Goal: Transaction & Acquisition: Purchase product/service

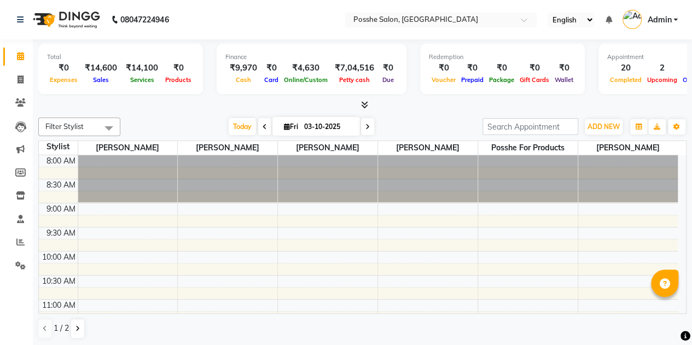
scroll to position [457, 0]
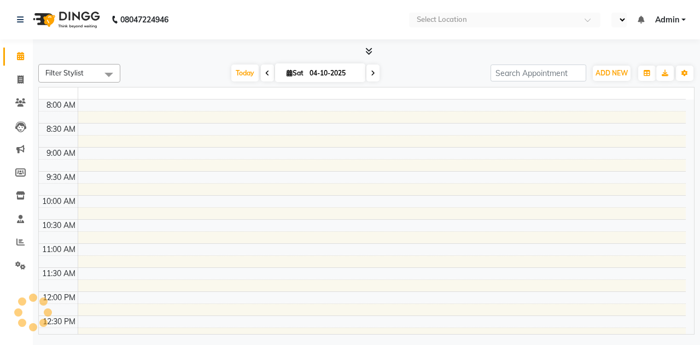
select select "en"
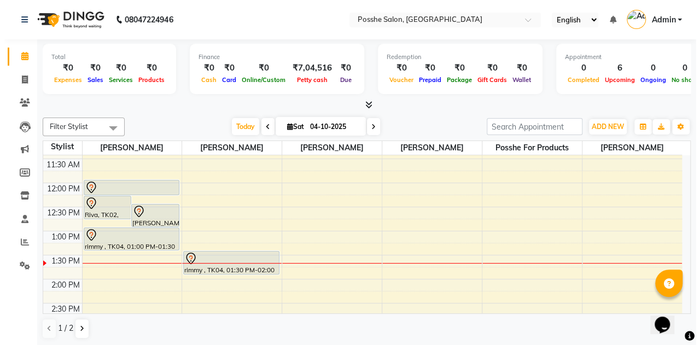
scroll to position [181, 0]
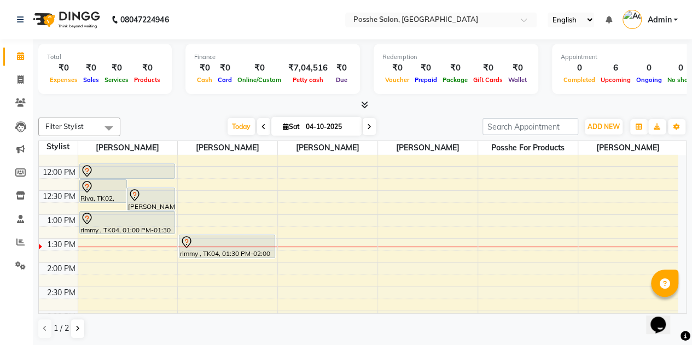
click at [137, 204] on div "[PERSON_NAME], TK03, 12:30 PM-01:00 PM, Hair Cut Above 5 year" at bounding box center [150, 199] width 47 height 22
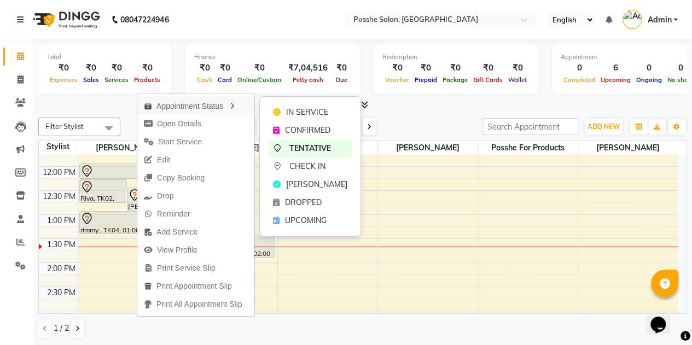
click at [200, 110] on div "Appointment Status" at bounding box center [195, 105] width 117 height 19
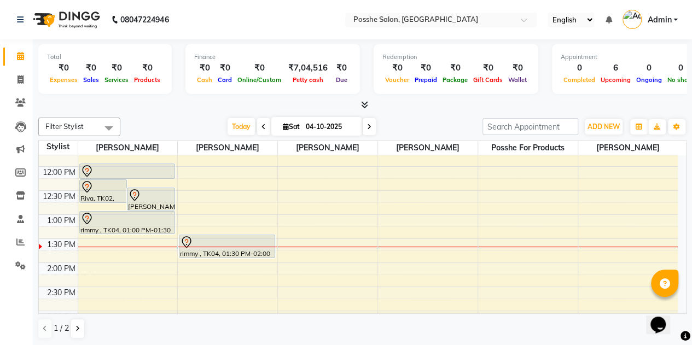
click at [168, 204] on div "Nandani Navsari, TK03, 12:30 PM-01:00 PM, Hair Cut Above 5 year" at bounding box center [150, 199] width 47 height 22
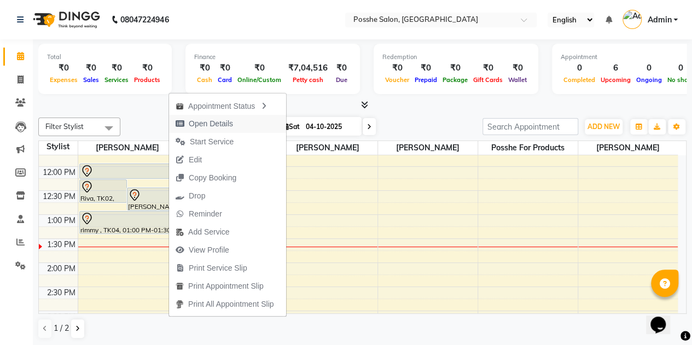
click at [232, 125] on span "Open Details" at bounding box center [211, 123] width 44 height 11
select select "7"
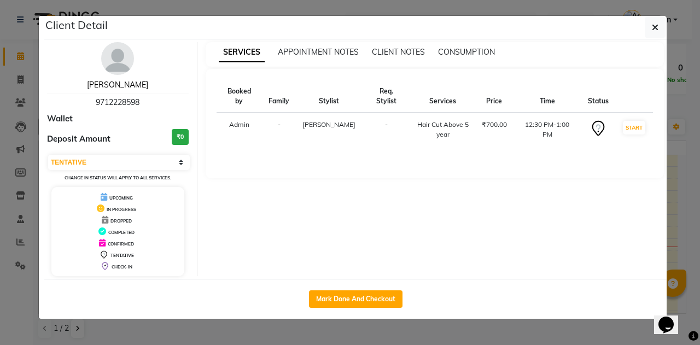
click at [125, 83] on link "Nandani Navsari" at bounding box center [117, 85] width 61 height 10
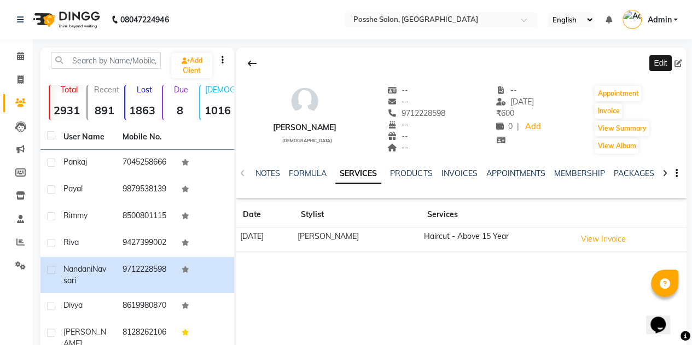
click at [677, 65] on icon at bounding box center [678, 64] width 8 height 8
select select "22"
select select "[DEMOGRAPHIC_DATA]"
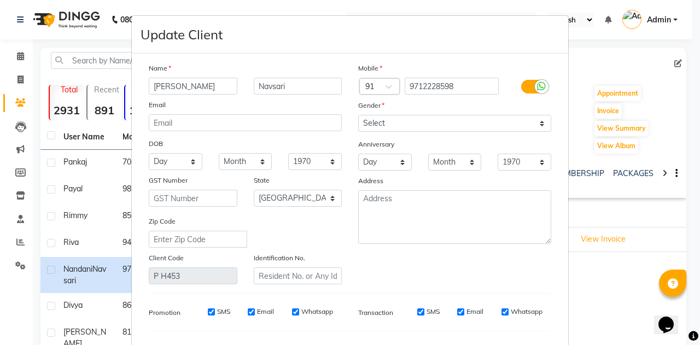
type input "Nandita"
click at [293, 87] on input "Navsari" at bounding box center [298, 86] width 89 height 17
type input "N"
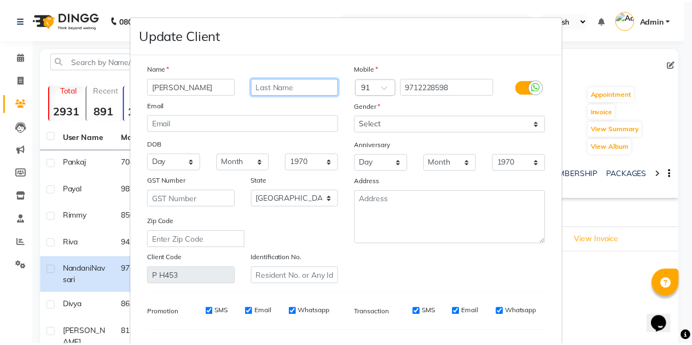
scroll to position [138, 0]
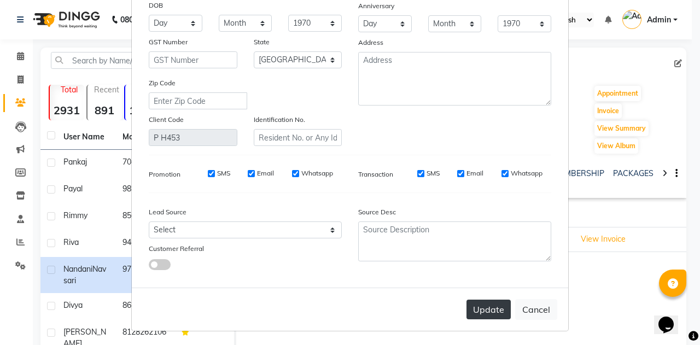
click at [488, 312] on button "Update" at bounding box center [488, 310] width 44 height 20
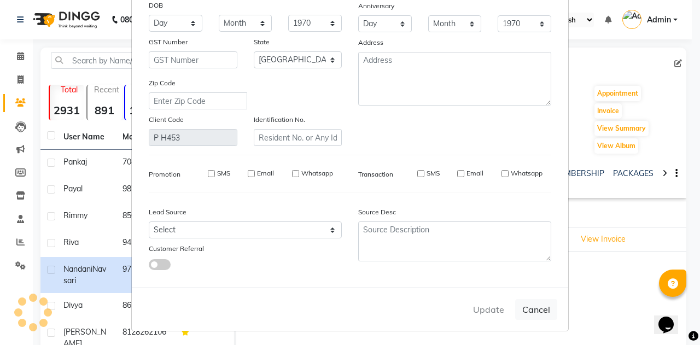
select select
select select "null"
select select
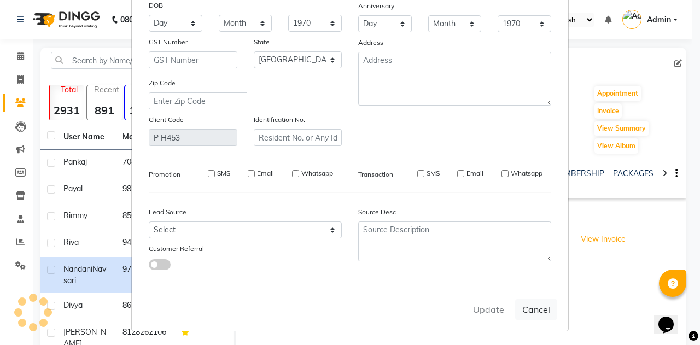
select select
checkbox input "false"
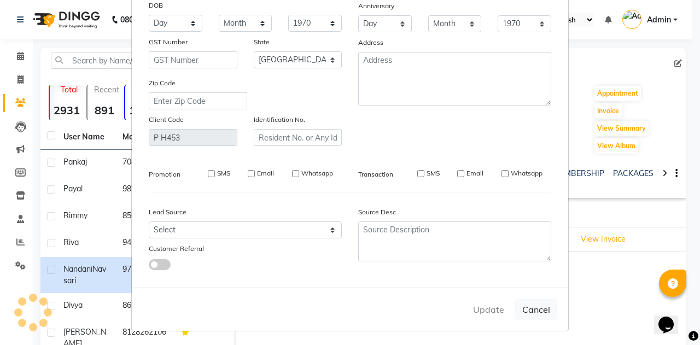
checkbox input "false"
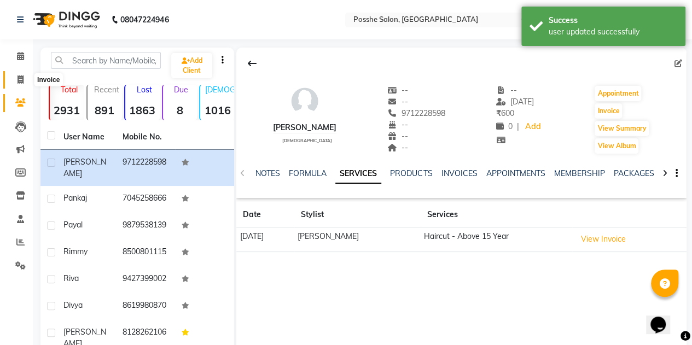
click at [19, 79] on icon at bounding box center [20, 79] width 6 height 8
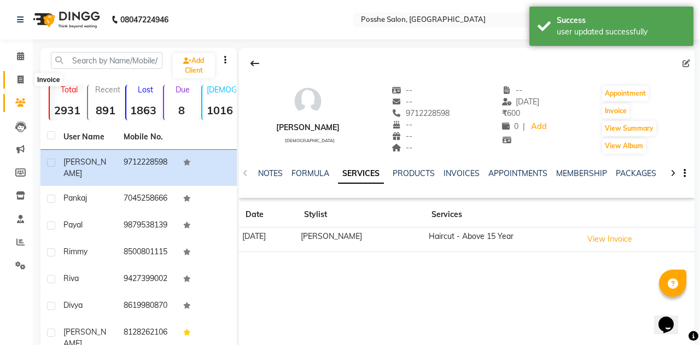
select select "6052"
select select "service"
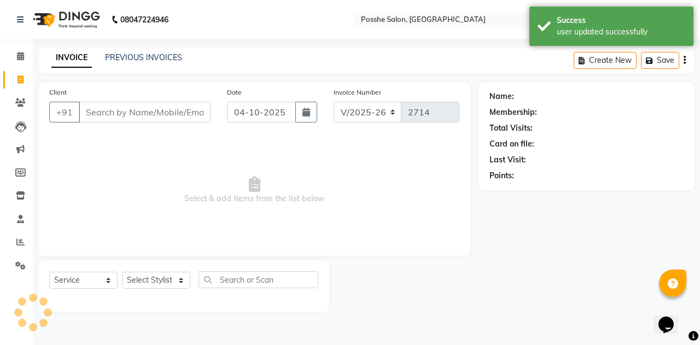
click at [19, 46] on li "Calendar" at bounding box center [16, 57] width 33 height 24
drag, startPoint x: 19, startPoint y: 46, endPoint x: 18, endPoint y: 56, distance: 10.4
click at [18, 56] on li "Calendar" at bounding box center [16, 57] width 33 height 24
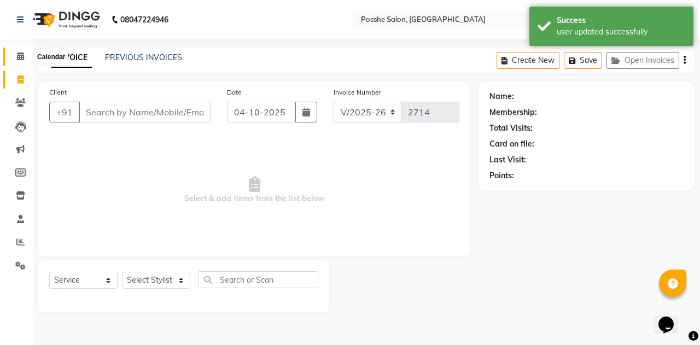
click at [18, 56] on icon at bounding box center [20, 56] width 7 height 8
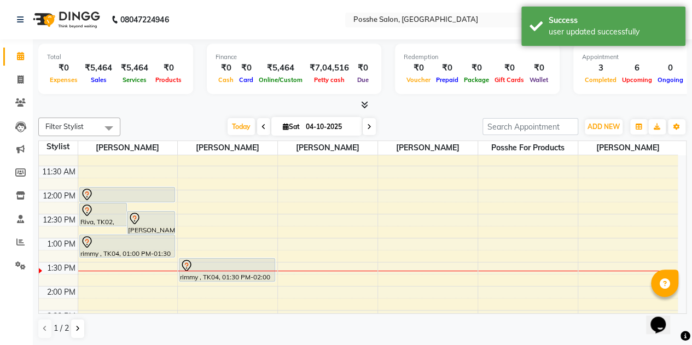
scroll to position [182, 0]
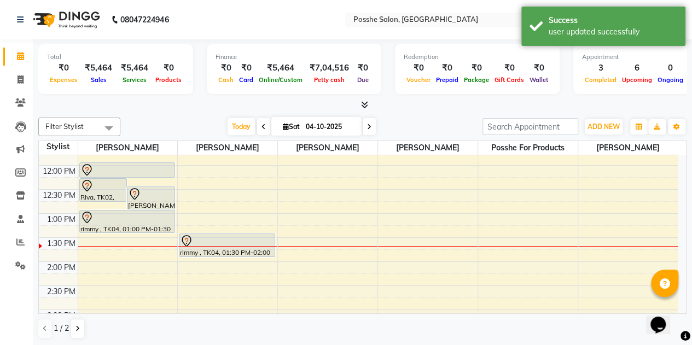
click at [151, 194] on div at bounding box center [151, 194] width 46 height 13
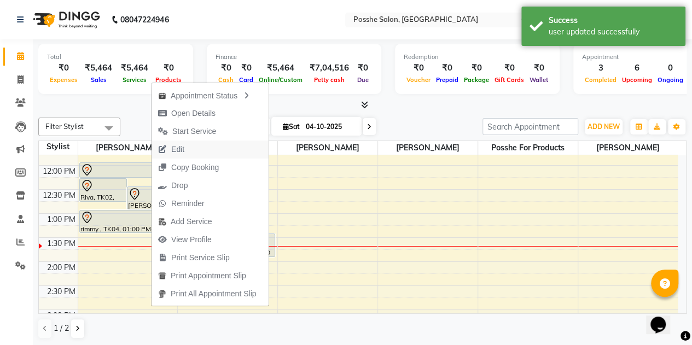
click at [202, 147] on button "Edit" at bounding box center [209, 150] width 117 height 18
select select "tentative"
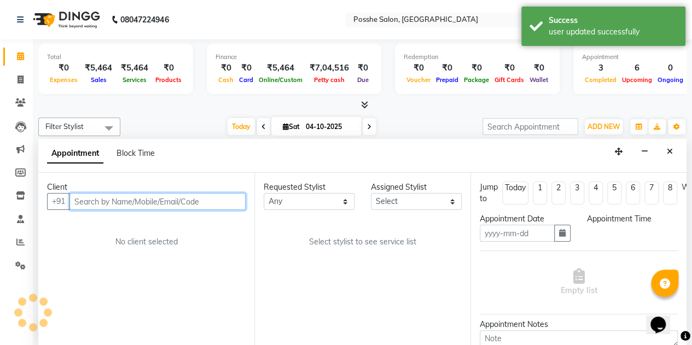
type input "04-10-2025"
select select "43692"
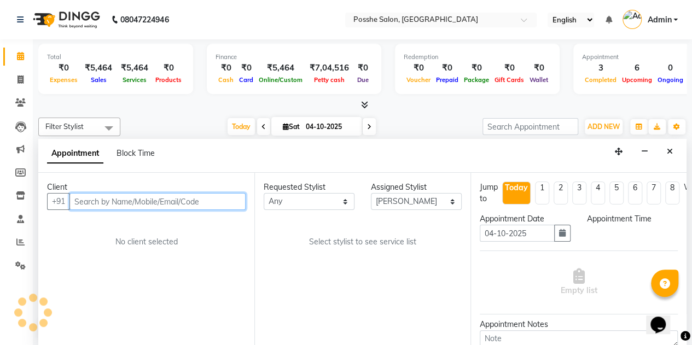
select select "750"
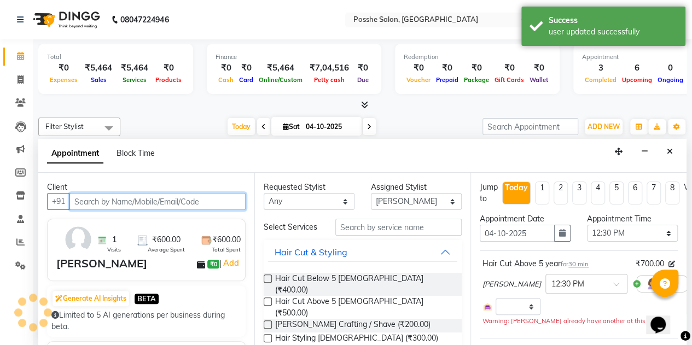
select select "2954"
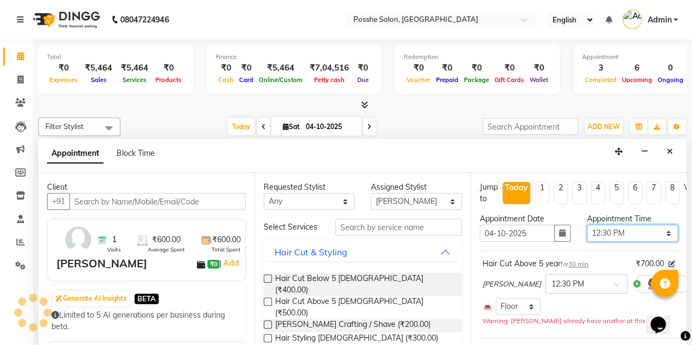
click at [614, 227] on select "Select 09:00 AM 09:15 AM 09:30 AM 09:45 AM 10:00 AM 10:15 AM 10:30 AM 10:45 AM …" at bounding box center [632, 233] width 91 height 17
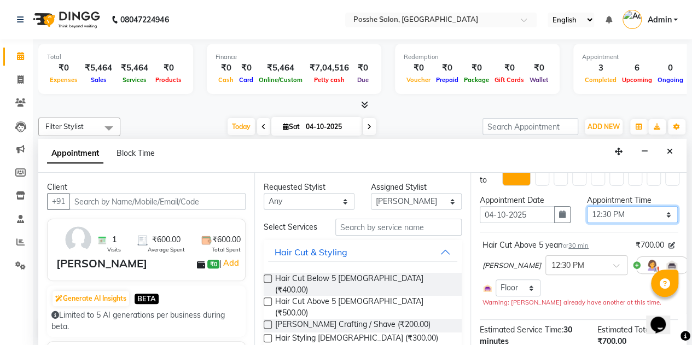
scroll to position [10, 0]
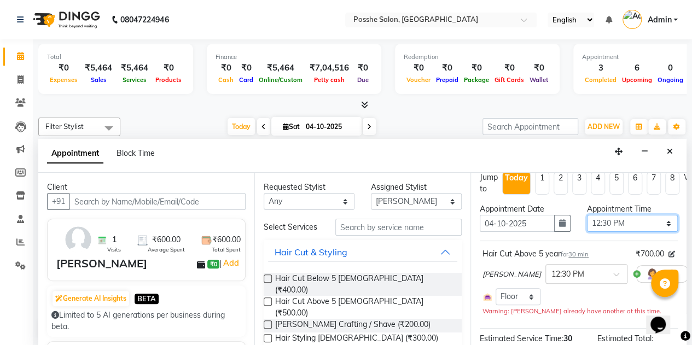
click at [609, 223] on select "Select 09:00 AM 09:15 AM 09:30 AM 09:45 AM 10:00 AM 10:15 AM 10:30 AM 10:45 AM …" at bounding box center [632, 223] width 91 height 17
select select "960"
click at [587, 215] on select "Select 09:00 AM 09:15 AM 09:30 AM 09:45 AM 10:00 AM 10:15 AM 10:30 AM 10:45 AM …" at bounding box center [632, 223] width 91 height 17
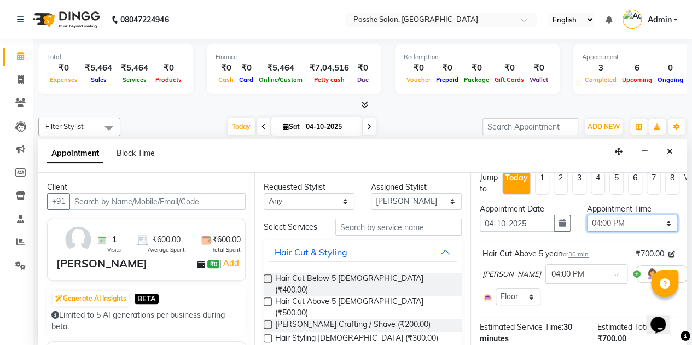
scroll to position [120, 0]
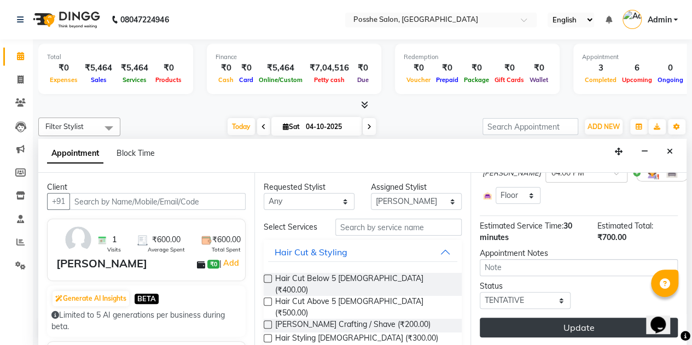
click at [578, 318] on button "Update" at bounding box center [579, 328] width 198 height 20
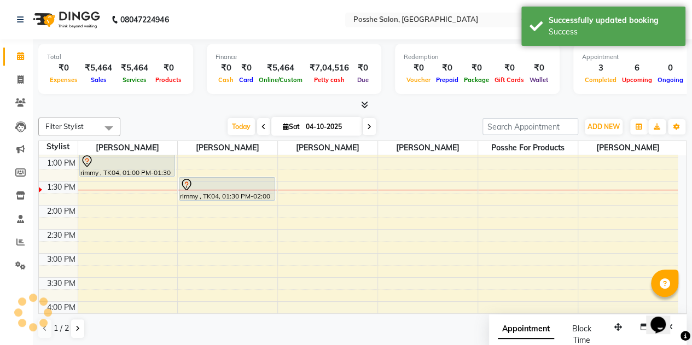
scroll to position [0, 0]
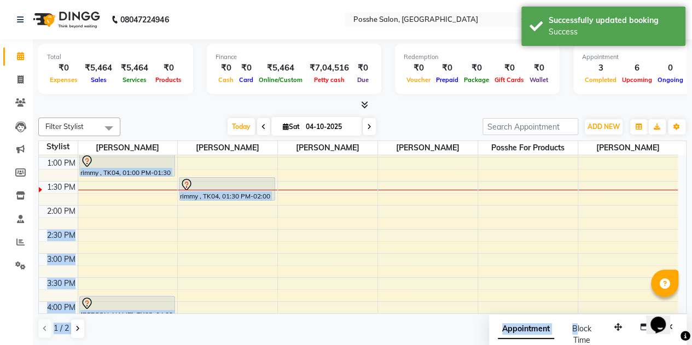
drag, startPoint x: 578, startPoint y: 314, endPoint x: 300, endPoint y: 213, distance: 296.0
click at [300, 213] on div "Filter Stylist Select All Faheem Salmani Farheen Shaikh Kamal Chand Posshe for …" at bounding box center [362, 228] width 648 height 230
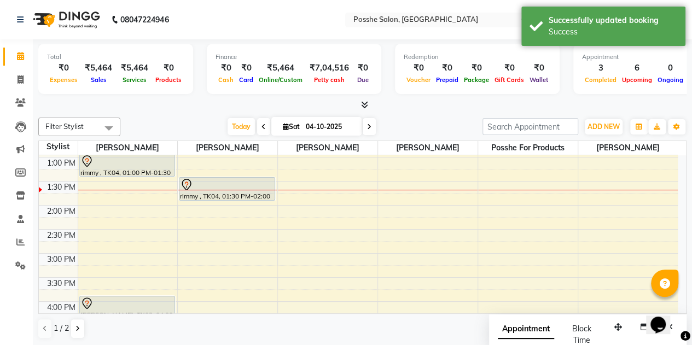
click at [409, 118] on div "Filter Stylist Select All Faheem Salmani Farheen Shaikh Kamal Chand Posshe for …" at bounding box center [362, 127] width 648 height 19
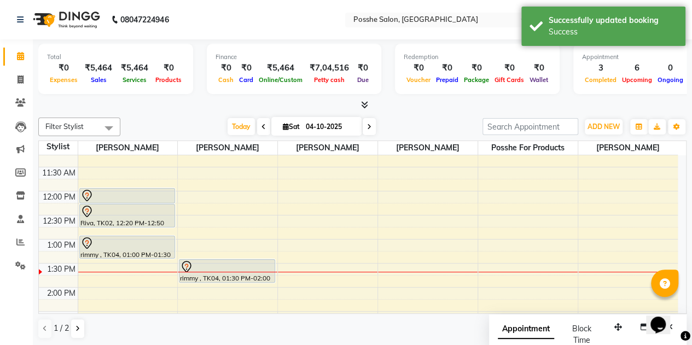
scroll to position [151, 0]
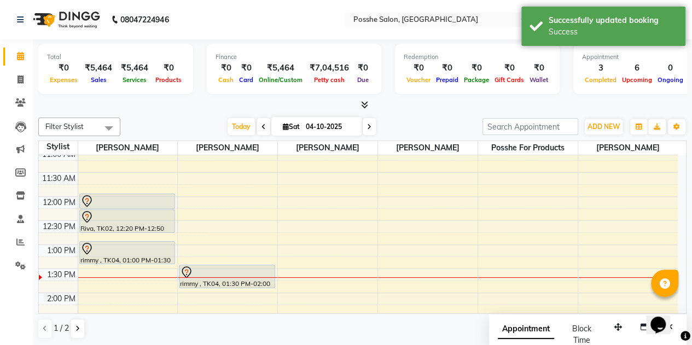
click at [386, 109] on div at bounding box center [362, 105] width 648 height 11
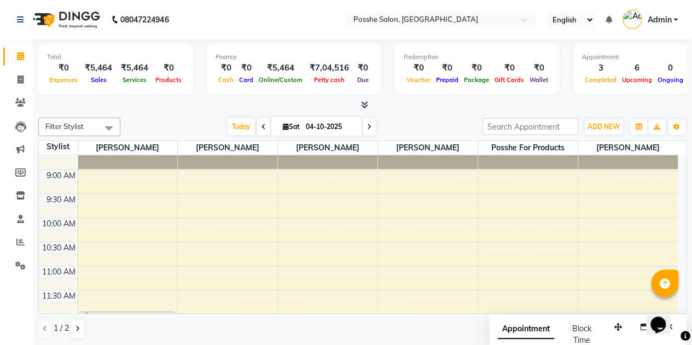
scroll to position [0, 0]
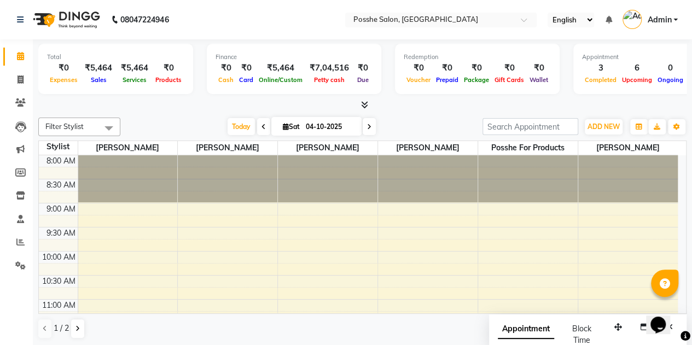
click at [172, 122] on div "Today Sat 04-10-2025" at bounding box center [301, 127] width 351 height 16
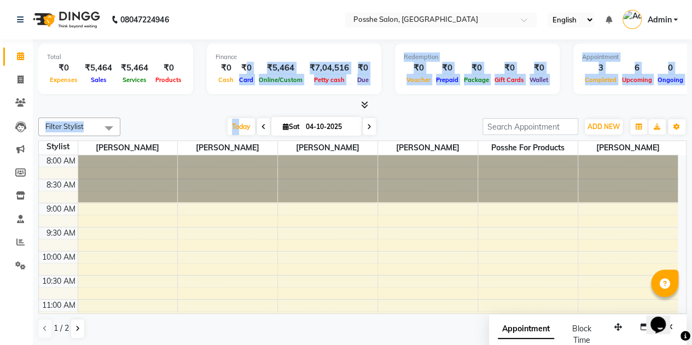
drag, startPoint x: 241, startPoint y: 62, endPoint x: 236, endPoint y: 111, distance: 49.4
click at [236, 111] on div "Total ₹0 Expenses ₹5,464 Sales ₹5,464 Services ₹0 Products Finance ₹0 Cash ₹0 C…" at bounding box center [362, 192] width 659 height 307
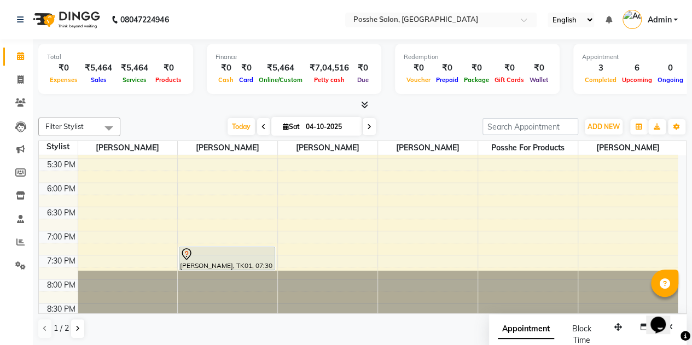
scroll to position [457, 0]
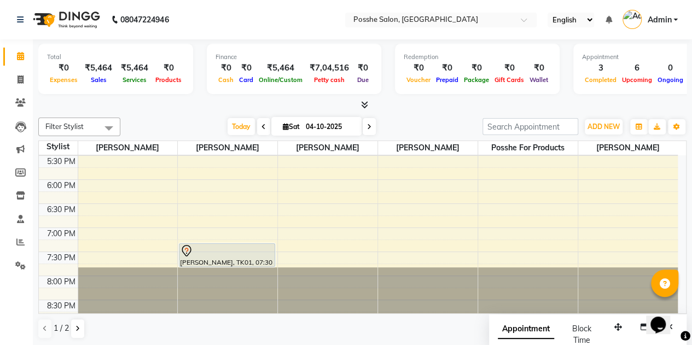
click at [215, 254] on div at bounding box center [227, 250] width 94 height 13
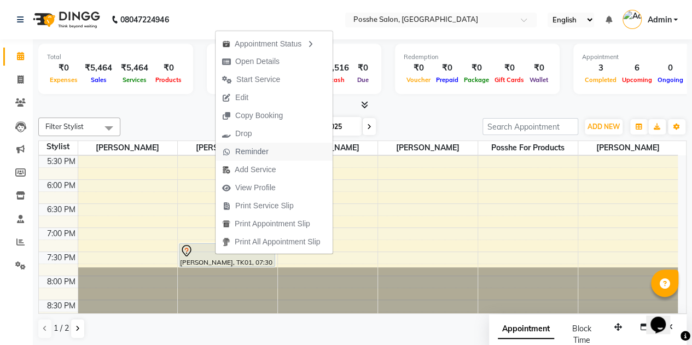
click at [258, 156] on span "Reminder" at bounding box center [251, 151] width 33 height 11
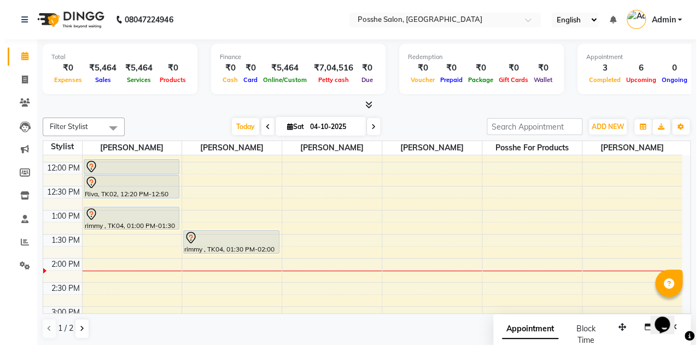
scroll to position [185, 0]
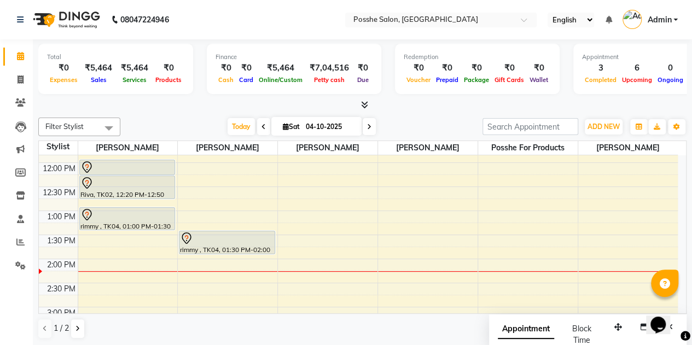
click at [213, 247] on div "rimmy , TK04, 01:30 PM-02:00 PM, Hair Cut Above 5 year" at bounding box center [226, 242] width 95 height 22
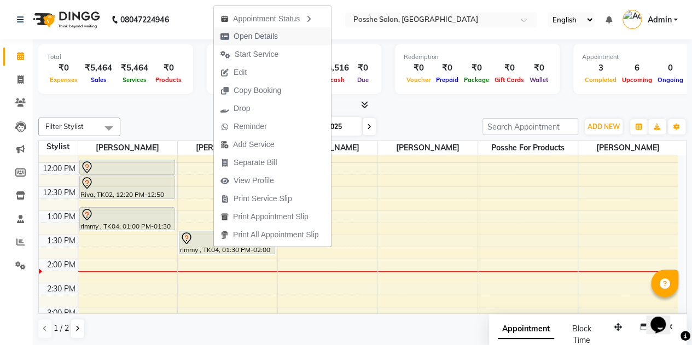
click at [269, 36] on span "Open Details" at bounding box center [255, 36] width 44 height 11
select select "7"
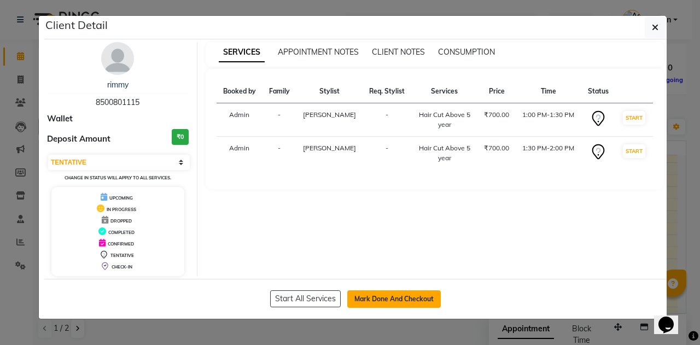
click at [390, 296] on button "Mark Done And Checkout" at bounding box center [394, 298] width 94 height 17
select select "6052"
select select "service"
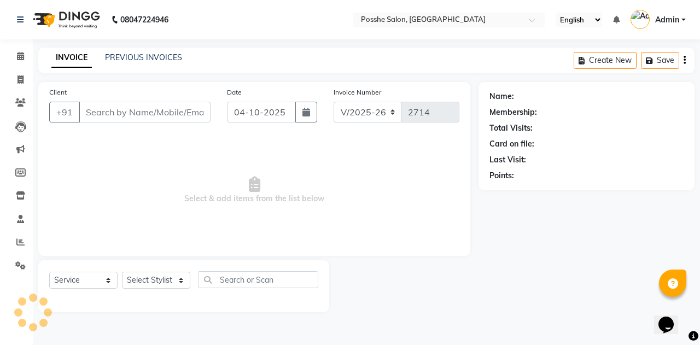
type input "8500801115"
select select "43693"
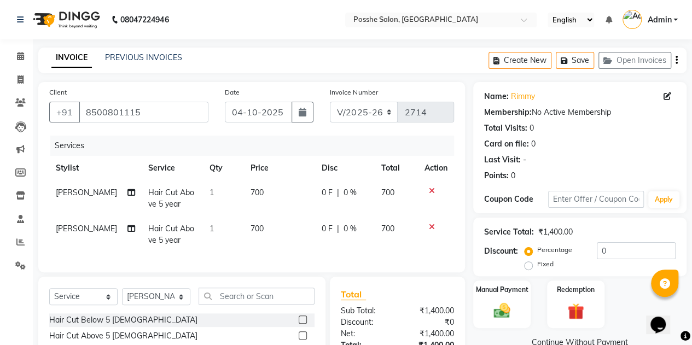
click at [84, 196] on span "[PERSON_NAME]" at bounding box center [86, 193] width 61 height 10
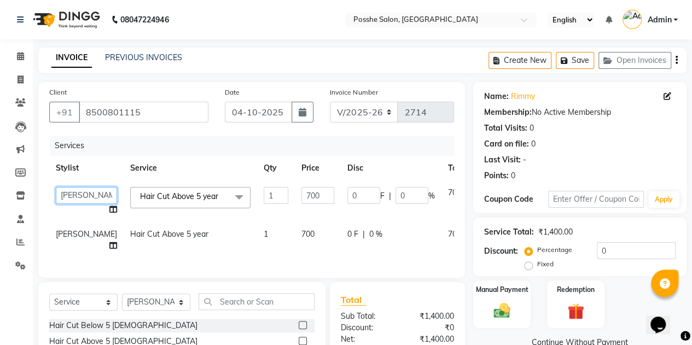
click at [59, 195] on select "[PERSON_NAME] [PERSON_NAME] [PERSON_NAME] Posshe for products [PERSON_NAME] [PE…" at bounding box center [86, 195] width 61 height 17
select select "43693"
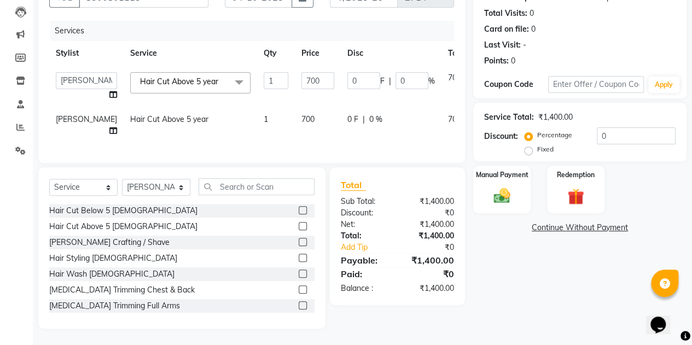
click at [504, 274] on div "Name: Rimmy Membership: No Active Membership Total Visits: 0 Card on file: 0 La…" at bounding box center [583, 147] width 221 height 361
click at [505, 186] on img at bounding box center [502, 196] width 28 height 20
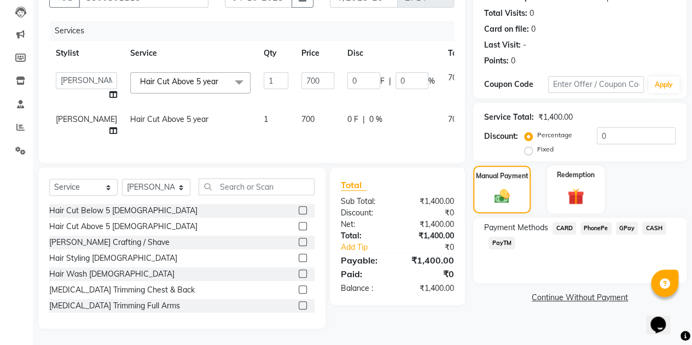
click at [648, 222] on span "CASH" at bounding box center [654, 228] width 24 height 13
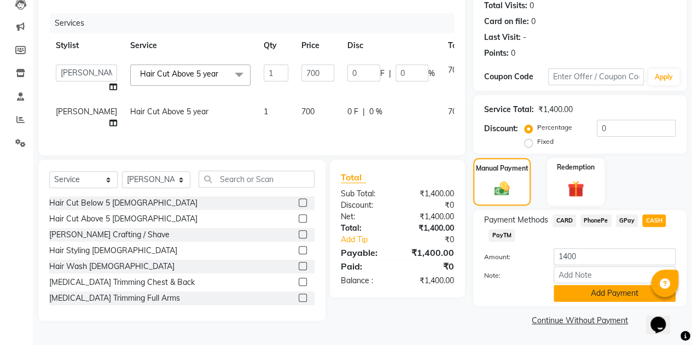
click at [622, 285] on button "Add Payment" at bounding box center [614, 293] width 122 height 17
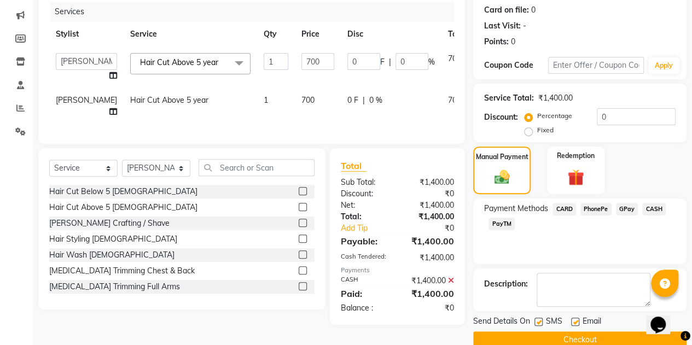
scroll to position [152, 0]
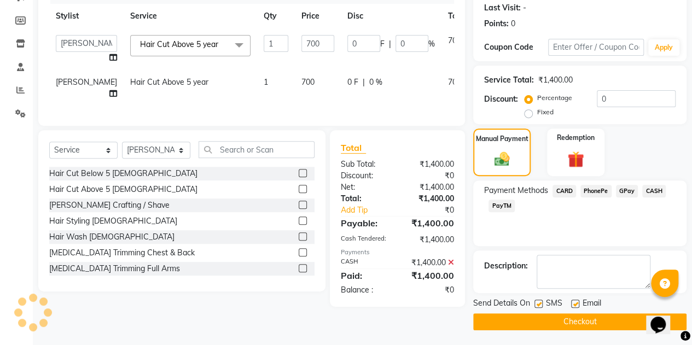
click at [535, 300] on label at bounding box center [538, 304] width 8 height 8
click at [535, 301] on input "checkbox" at bounding box center [537, 304] width 7 height 7
checkbox input "false"
click at [573, 301] on label at bounding box center [575, 304] width 8 height 8
click at [573, 301] on input "checkbox" at bounding box center [574, 304] width 7 height 7
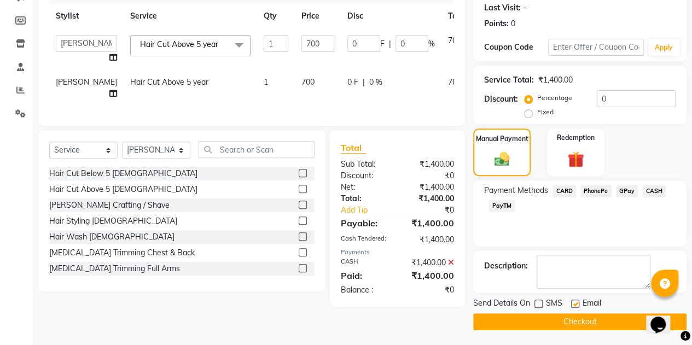
checkbox input "false"
click at [568, 324] on button "Checkout" at bounding box center [579, 321] width 213 height 17
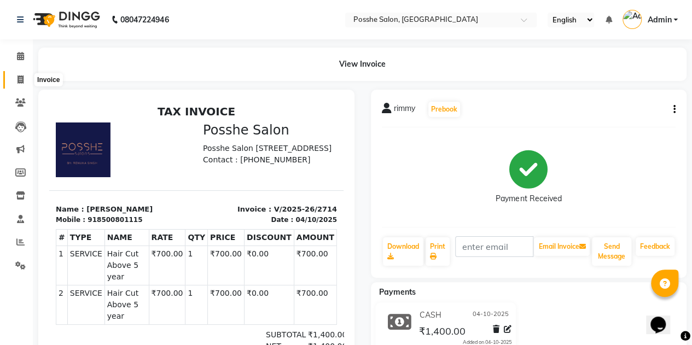
click at [24, 85] on span at bounding box center [20, 80] width 19 height 13
select select "service"
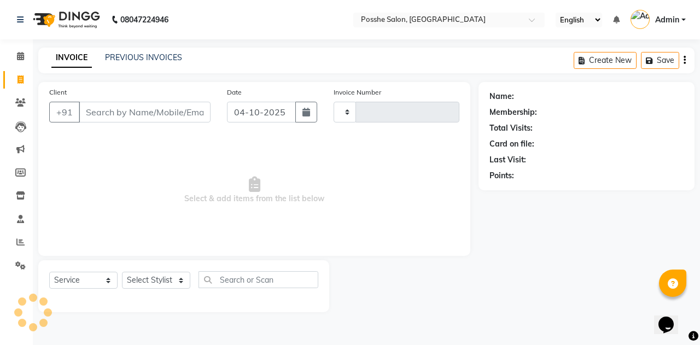
type input "2715"
select select "6052"
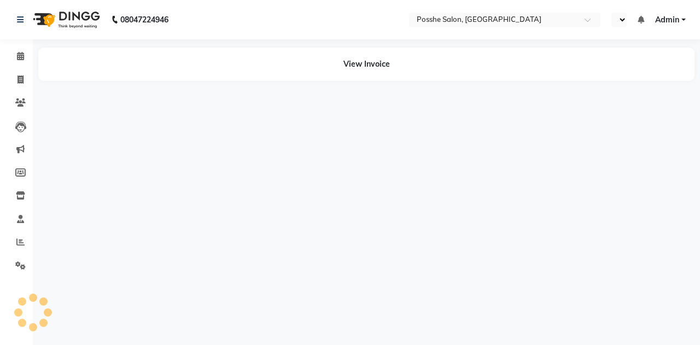
select select "en"
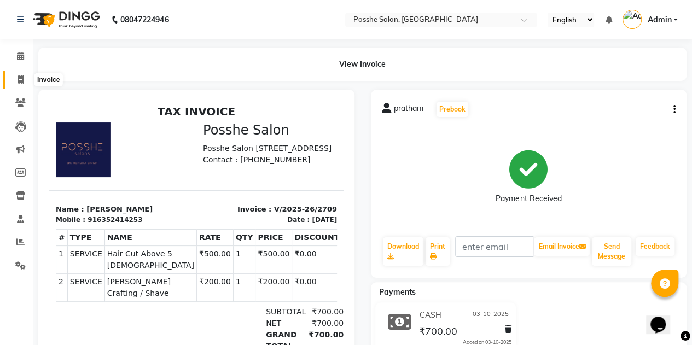
click at [25, 79] on span at bounding box center [20, 80] width 19 height 13
select select "6052"
select select "service"
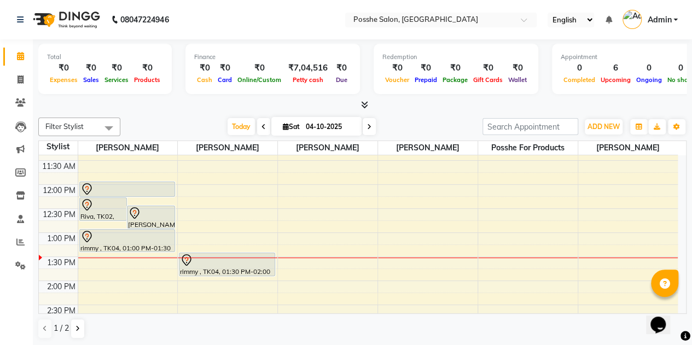
scroll to position [162, 0]
drag, startPoint x: 143, startPoint y: 219, endPoint x: 129, endPoint y: 222, distance: 13.9
click at [129, 222] on div "Nandani Navsari, TK03, 12:30 PM-01:00 PM, Hair Cut Above 5 year" at bounding box center [150, 218] width 47 height 22
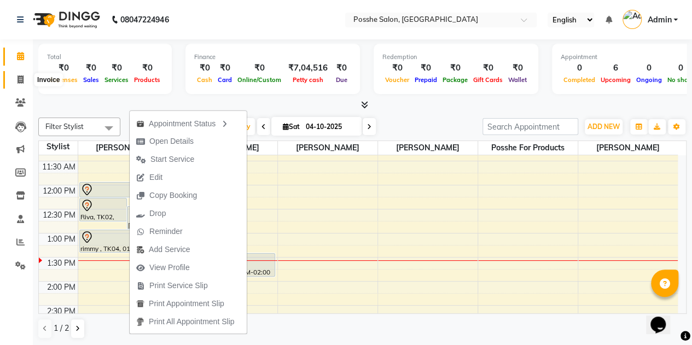
click at [19, 79] on icon at bounding box center [20, 79] width 6 height 8
select select "6052"
select select "service"
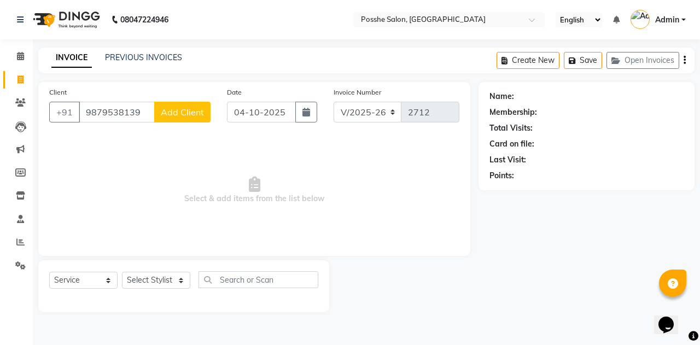
type input "9879538139"
click at [197, 113] on span "Add Client" at bounding box center [182, 112] width 43 height 11
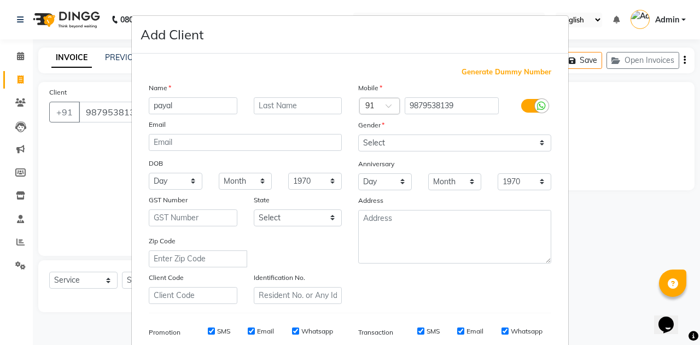
type input "payal"
click at [412, 139] on select "Select [DEMOGRAPHIC_DATA] [DEMOGRAPHIC_DATA] Other Prefer Not To Say" at bounding box center [454, 143] width 193 height 17
select select "[DEMOGRAPHIC_DATA]"
click at [358, 135] on select "Select [DEMOGRAPHIC_DATA] [DEMOGRAPHIC_DATA] Other Prefer Not To Say" at bounding box center [454, 143] width 193 height 17
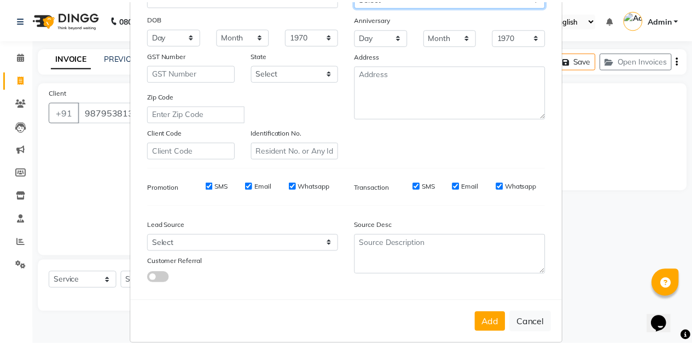
scroll to position [157, 0]
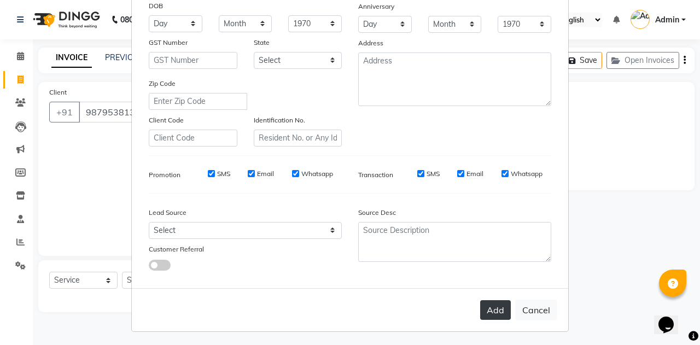
click at [493, 307] on button "Add" at bounding box center [495, 310] width 31 height 20
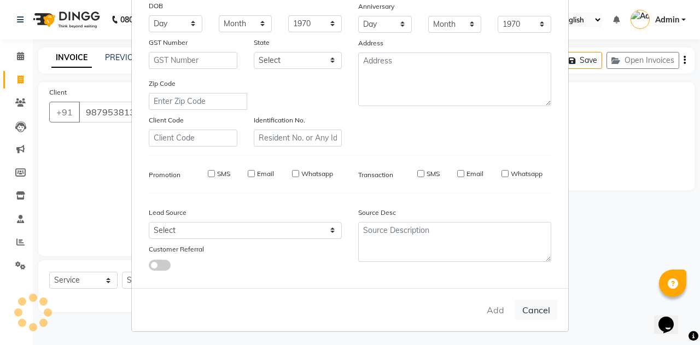
select select
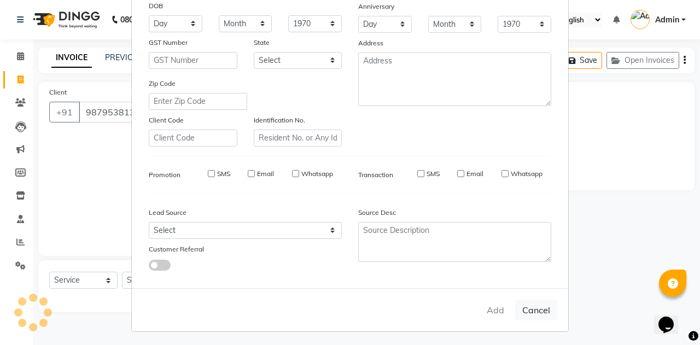
select select
checkbox input "false"
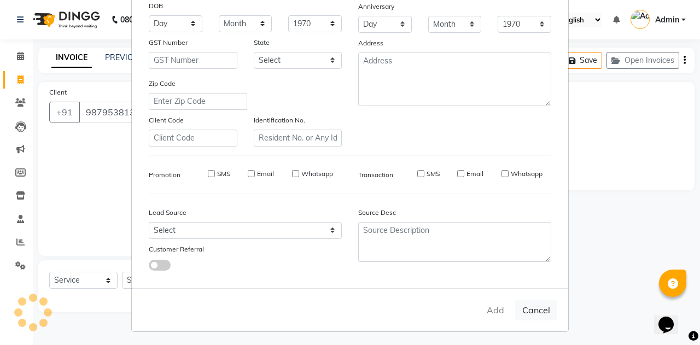
checkbox input "false"
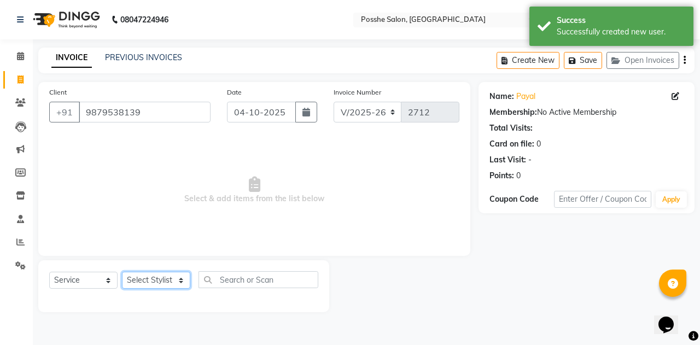
click at [173, 281] on select "Select Stylist [PERSON_NAME] [PERSON_NAME] [PERSON_NAME] Posshe for products [P…" at bounding box center [156, 280] width 68 height 17
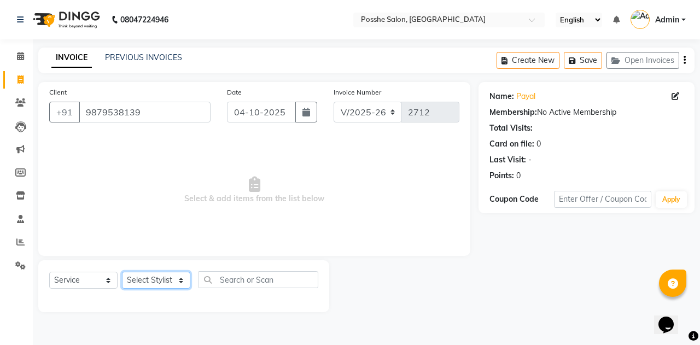
select select "43693"
click at [122, 272] on select "Select Stylist [PERSON_NAME] [PERSON_NAME] [PERSON_NAME] Posshe for products [P…" at bounding box center [156, 280] width 68 height 17
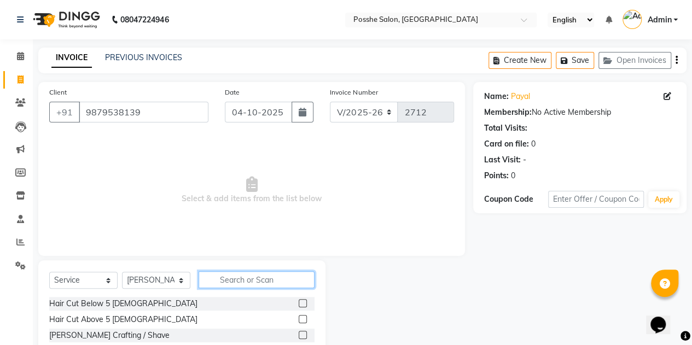
click at [228, 283] on input "text" at bounding box center [256, 279] width 116 height 17
type input "r"
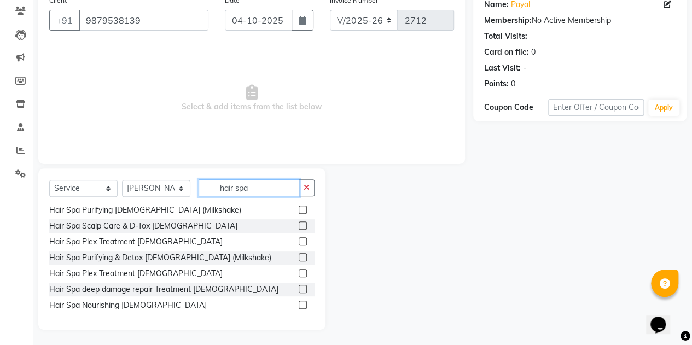
scroll to position [92, 0]
type input "hair spa"
click at [299, 286] on label at bounding box center [303, 288] width 8 height 8
click at [299, 286] on input "checkbox" at bounding box center [302, 288] width 7 height 7
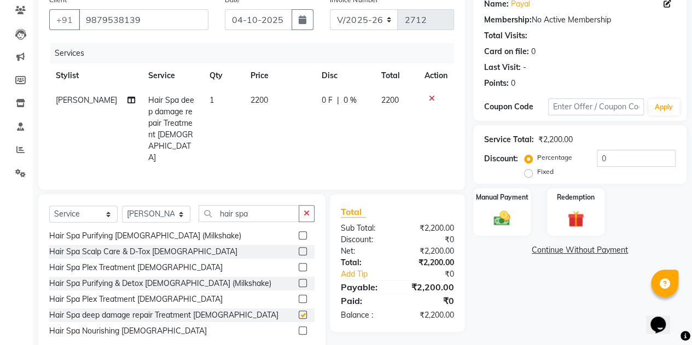
checkbox input "false"
click at [255, 104] on td "2200" at bounding box center [279, 129] width 71 height 82
select select "43693"
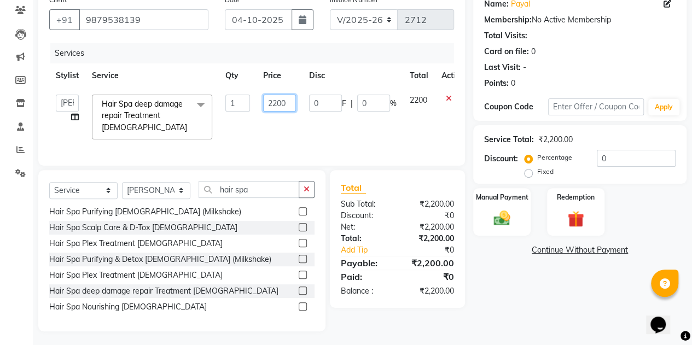
click at [276, 106] on input "2200" at bounding box center [279, 103] width 33 height 17
type input "1600"
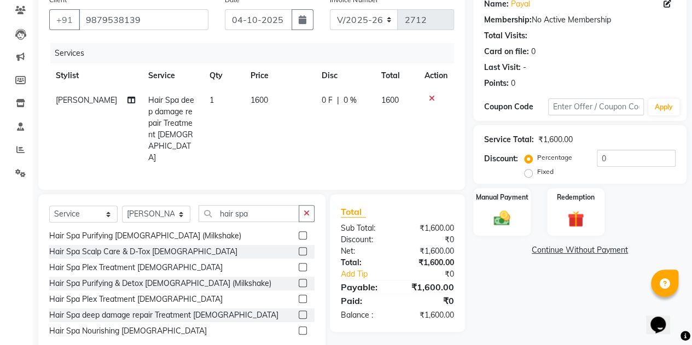
click at [296, 131] on td "1600" at bounding box center [279, 129] width 71 height 82
select select "43693"
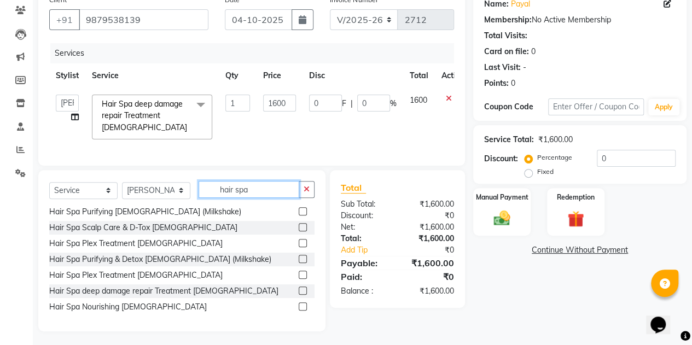
click at [258, 198] on input "hair spa" at bounding box center [248, 189] width 101 height 17
type input "h"
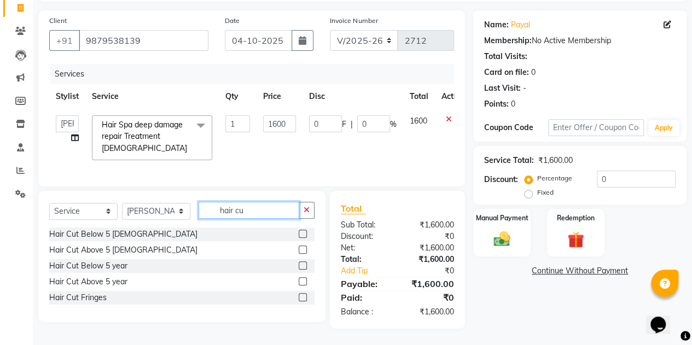
scroll to position [0, 0]
type input "hair cut"
click at [303, 282] on label at bounding box center [303, 281] width 8 height 8
click at [303, 282] on input "checkbox" at bounding box center [302, 281] width 7 height 7
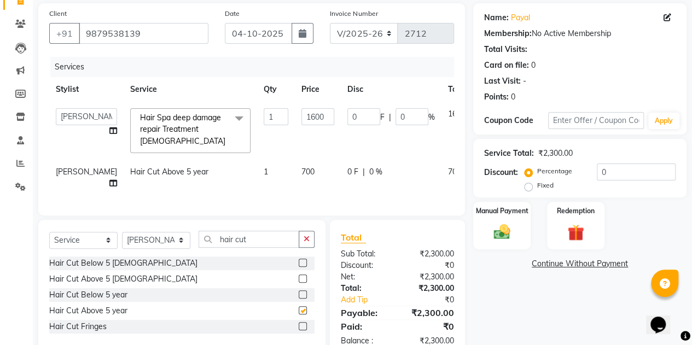
checkbox input "false"
click at [264, 248] on input "hair cut" at bounding box center [248, 239] width 101 height 17
type input "h"
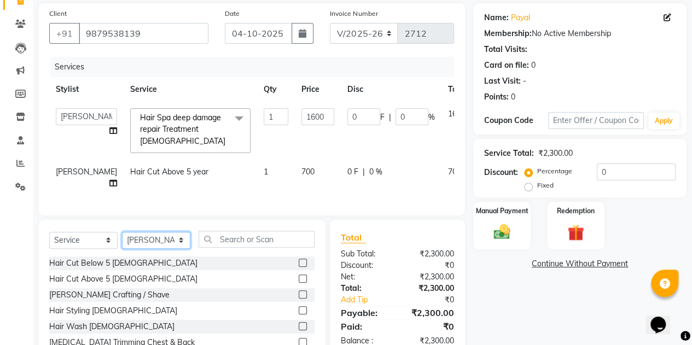
click at [151, 249] on select "Select Stylist [PERSON_NAME] [PERSON_NAME] [PERSON_NAME] Posshe for products [P…" at bounding box center [156, 240] width 68 height 17
select select "92114"
click at [122, 249] on select "Select Stylist [PERSON_NAME] [PERSON_NAME] [PERSON_NAME] Posshe for products [P…" at bounding box center [156, 240] width 68 height 17
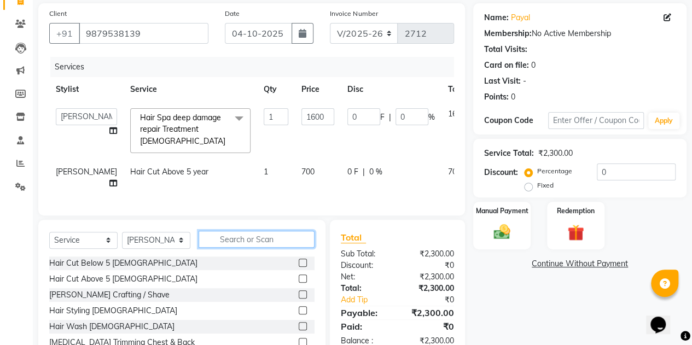
click at [254, 248] on input "text" at bounding box center [256, 239] width 116 height 17
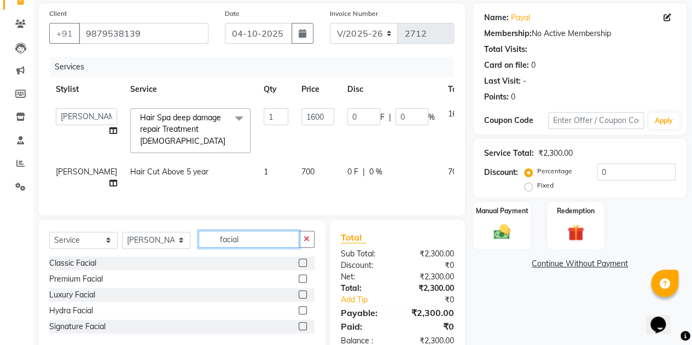
type input "facial"
click at [302, 267] on label at bounding box center [303, 263] width 8 height 8
click at [302, 267] on input "checkbox" at bounding box center [302, 263] width 7 height 7
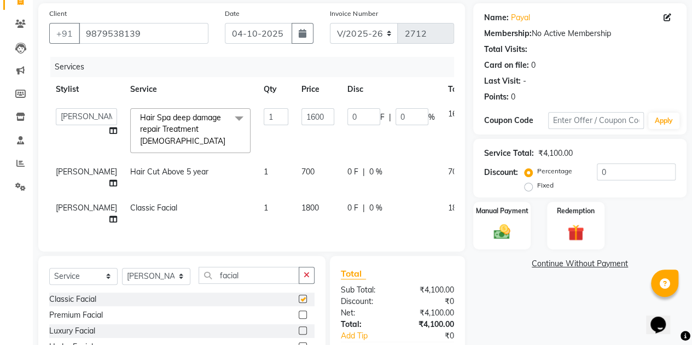
checkbox input "false"
click at [262, 284] on input "facial" at bounding box center [248, 275] width 101 height 17
type input "f"
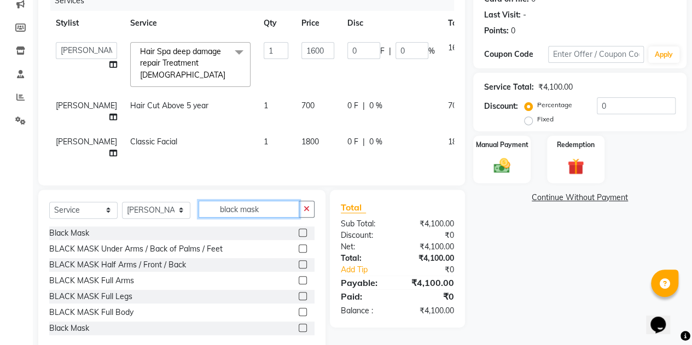
scroll to position [144, 0]
type input "black mask"
click at [299, 237] on label at bounding box center [303, 233] width 8 height 8
click at [299, 237] on input "checkbox" at bounding box center [302, 233] width 7 height 7
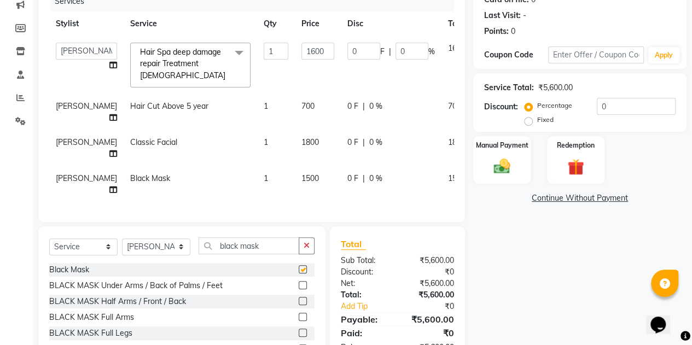
checkbox input "false"
click at [272, 254] on input "black mask" at bounding box center [248, 245] width 101 height 17
type input "b"
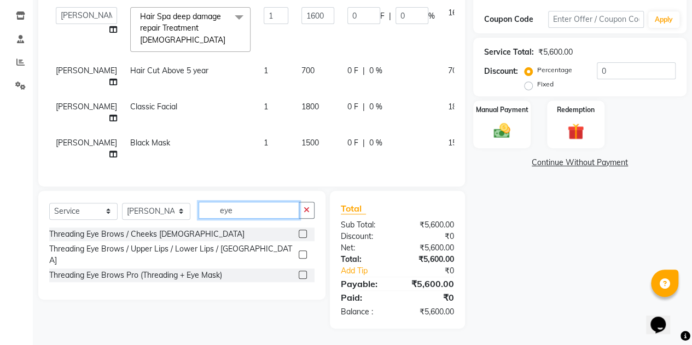
scroll to position [192, 0]
type input "eye"
click at [300, 259] on label at bounding box center [303, 254] width 8 height 8
click at [300, 259] on input "checkbox" at bounding box center [302, 255] width 7 height 7
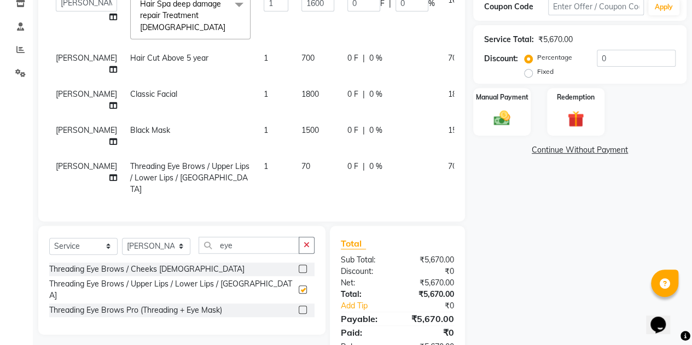
checkbox input "false"
click at [264, 254] on input "eye" at bounding box center [248, 245] width 101 height 17
type input "e"
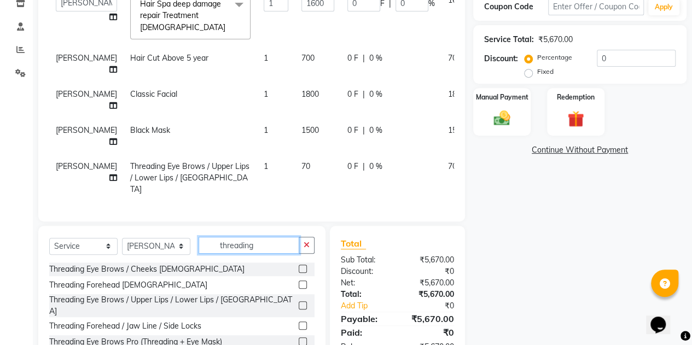
scroll to position [1, 0]
type input "threading"
click at [299, 322] on label at bounding box center [303, 324] width 8 height 8
click at [299, 322] on input "checkbox" at bounding box center [302, 325] width 7 height 7
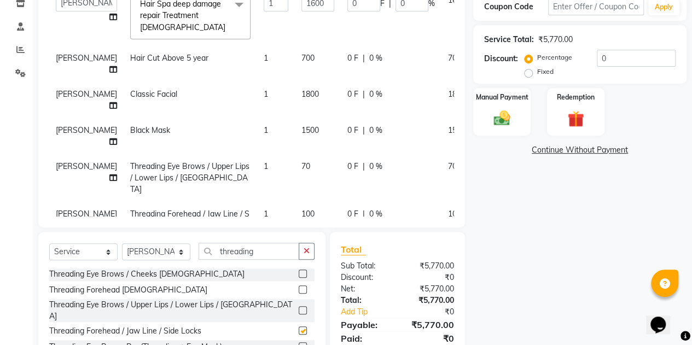
checkbox input "false"
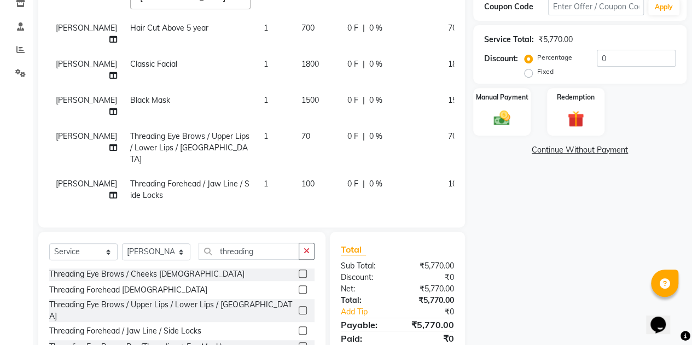
click at [257, 124] on td "1" at bounding box center [276, 148] width 38 height 48
select select "92114"
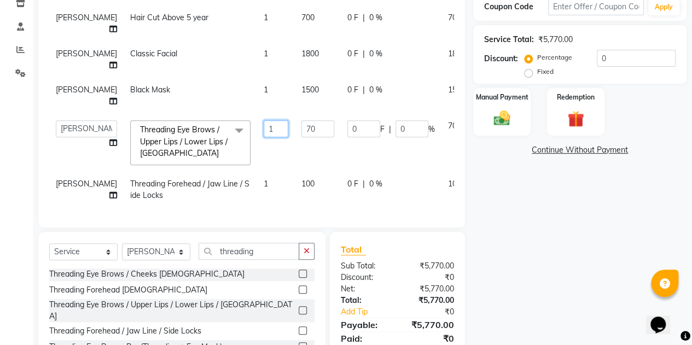
click at [264, 120] on input "1" at bounding box center [276, 128] width 25 height 17
type input "2"
click at [489, 204] on div "Name: Payal Membership: No Active Membership Total Visits: Card on file: 0 Last…" at bounding box center [583, 142] width 221 height 504
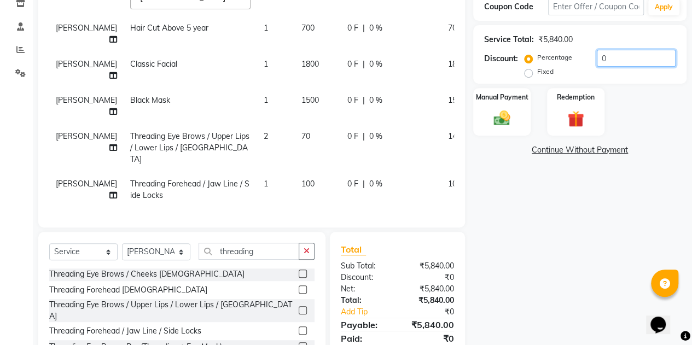
click at [615, 55] on input "0" at bounding box center [636, 58] width 79 height 17
type input "1"
type input "16"
type input "1"
type input "15"
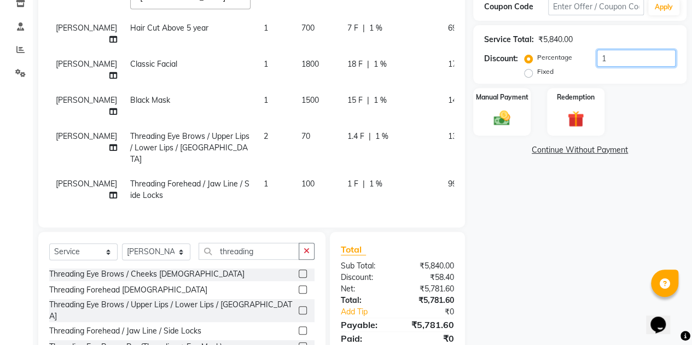
type input "240"
type input "15"
click at [563, 195] on div "Name: Payal Membership: No Active Membership Total Visits: Card on file: 0 Last…" at bounding box center [583, 142] width 221 height 504
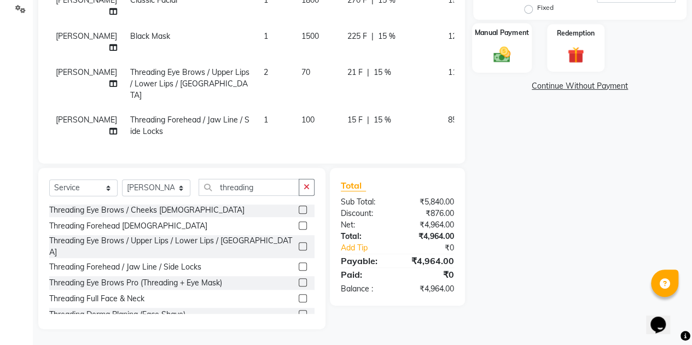
click at [511, 44] on img at bounding box center [502, 54] width 28 height 20
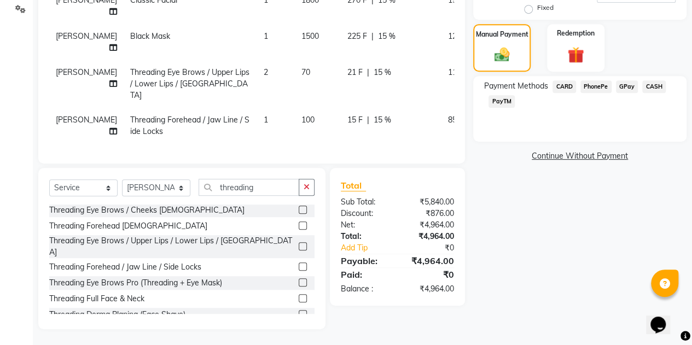
click at [500, 103] on span "PayTM" at bounding box center [501, 101] width 26 height 13
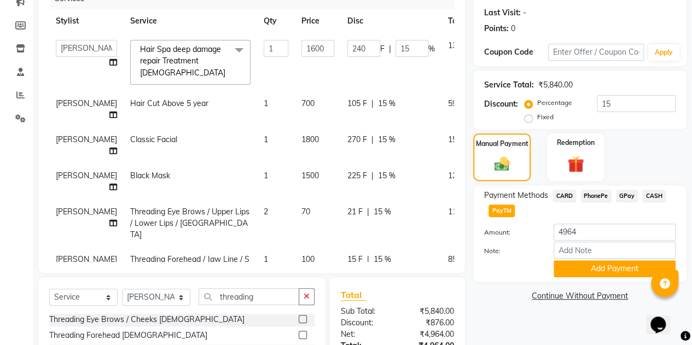
scroll to position [147, 0]
click at [595, 270] on button "Add Payment" at bounding box center [614, 269] width 122 height 17
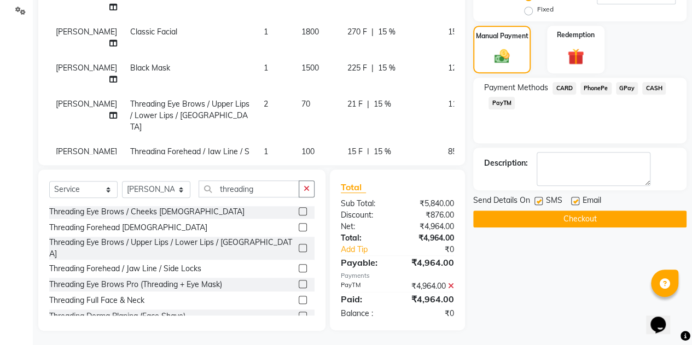
scroll to position [256, 0]
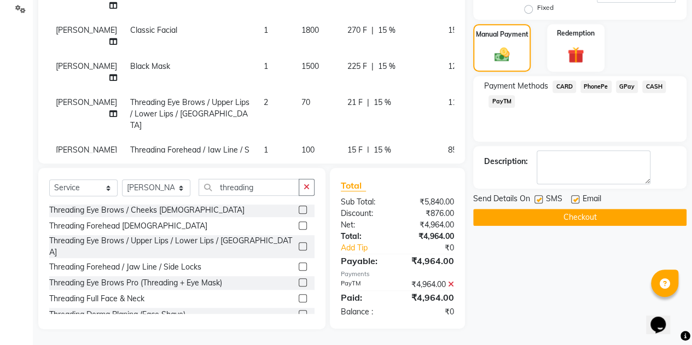
click at [538, 198] on label at bounding box center [538, 199] width 8 height 8
click at [538, 198] on input "checkbox" at bounding box center [537, 199] width 7 height 7
checkbox input "false"
click at [574, 197] on label at bounding box center [575, 199] width 8 height 8
click at [574, 197] on input "checkbox" at bounding box center [574, 199] width 7 height 7
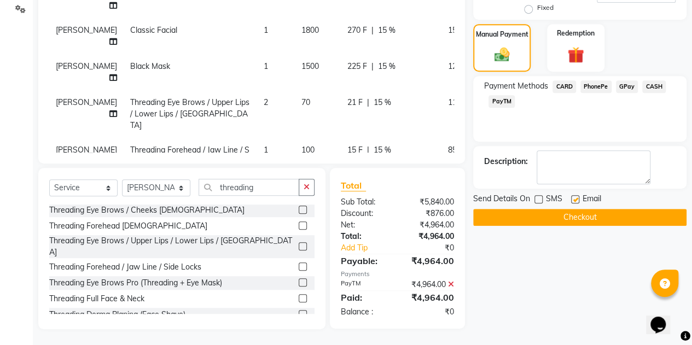
checkbox input "false"
click at [572, 212] on button "Checkout" at bounding box center [579, 217] width 213 height 17
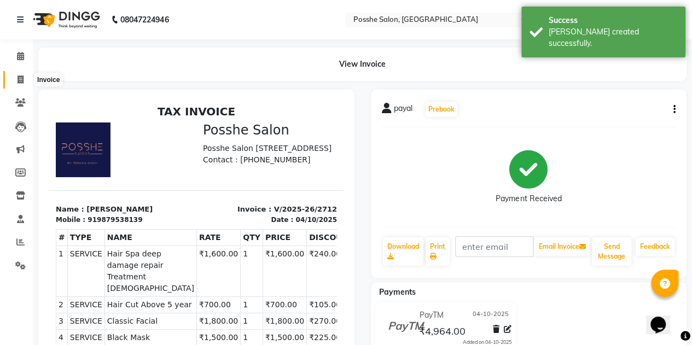
click at [20, 81] on icon at bounding box center [20, 79] width 6 height 8
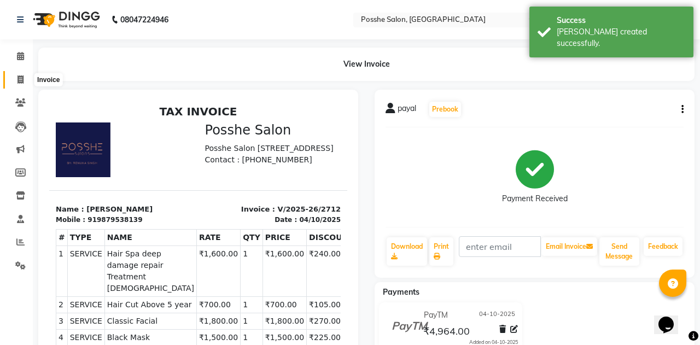
select select "service"
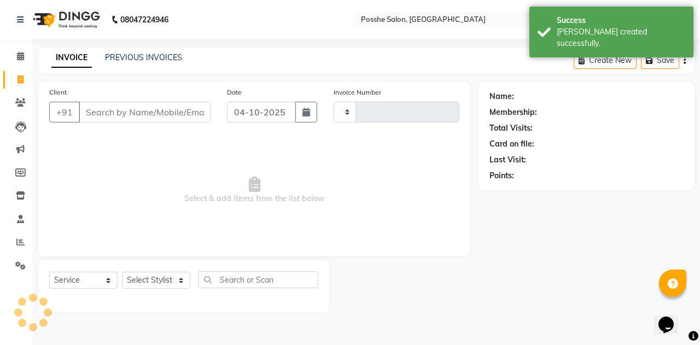
type input "2713"
select select "6052"
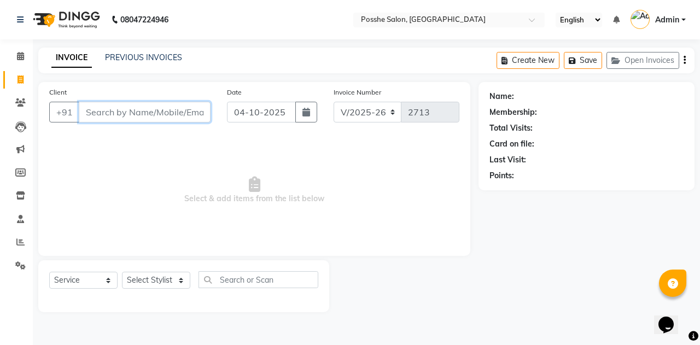
click at [132, 121] on input "Client" at bounding box center [145, 112] width 132 height 21
type input "7045258666"
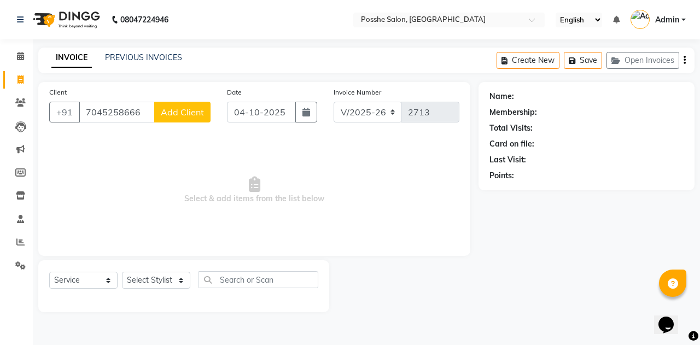
click at [183, 116] on span "Add Client" at bounding box center [182, 112] width 43 height 11
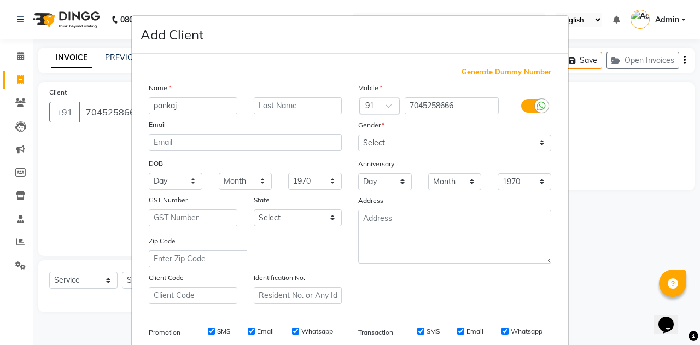
type input "pankaj"
click at [387, 148] on select "Select [DEMOGRAPHIC_DATA] [DEMOGRAPHIC_DATA] Other Prefer Not To Say" at bounding box center [454, 143] width 193 height 17
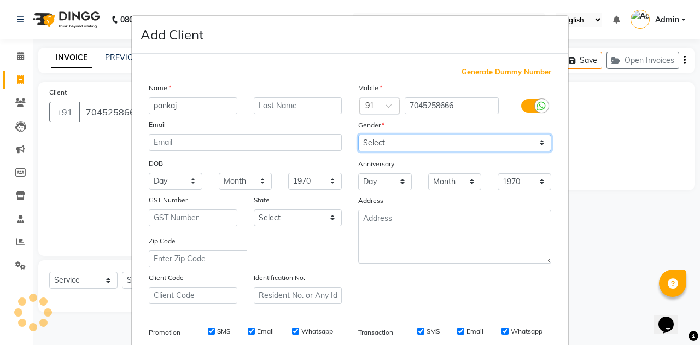
select select "[DEMOGRAPHIC_DATA]"
click at [358, 135] on select "Select [DEMOGRAPHIC_DATA] [DEMOGRAPHIC_DATA] Other Prefer Not To Say" at bounding box center [454, 143] width 193 height 17
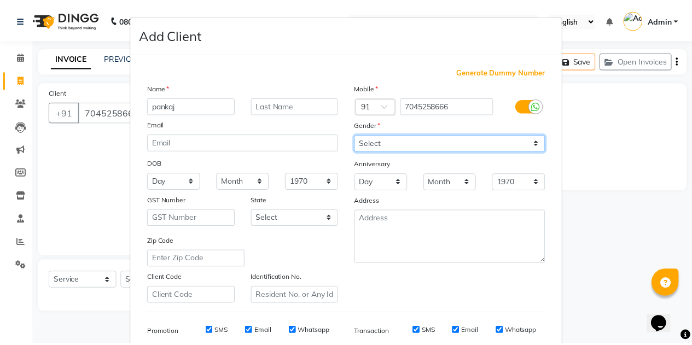
scroll to position [157, 0]
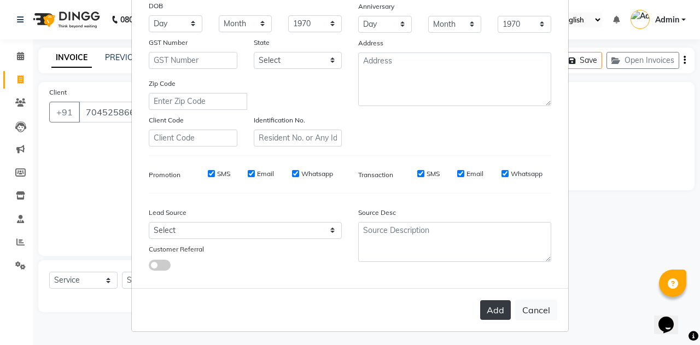
click at [489, 300] on button "Add" at bounding box center [495, 310] width 31 height 20
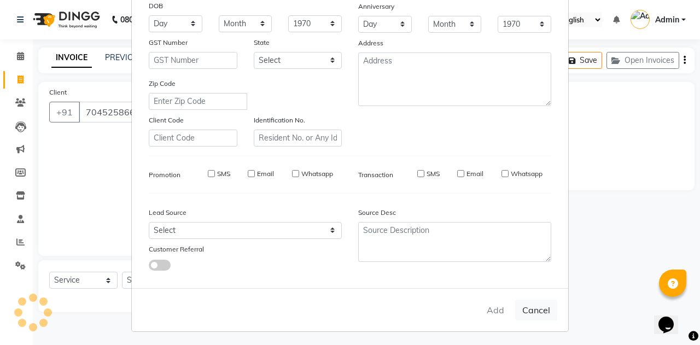
select select
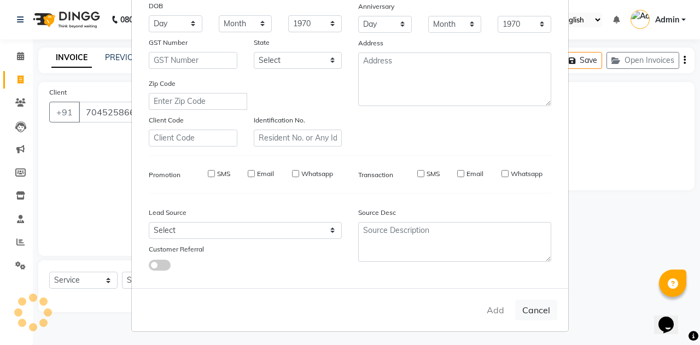
select select
checkbox input "false"
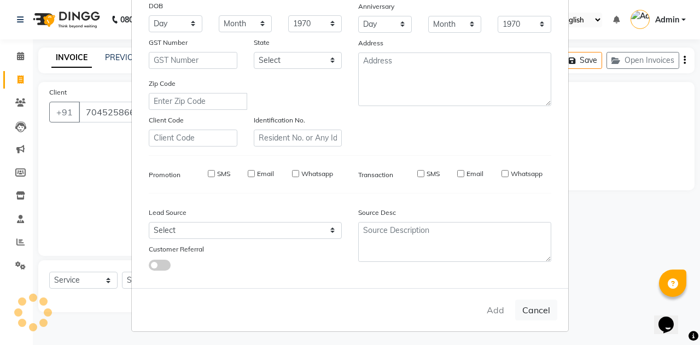
checkbox input "false"
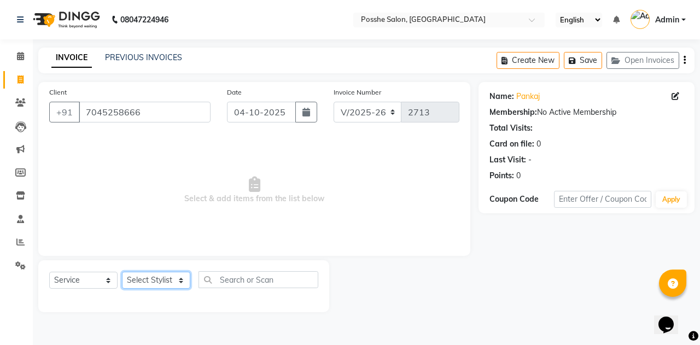
click at [160, 286] on select "Select Stylist [PERSON_NAME] [PERSON_NAME] [PERSON_NAME] Posshe for products [P…" at bounding box center [156, 280] width 68 height 17
select select "43692"
click at [122, 272] on select "Select Stylist [PERSON_NAME] [PERSON_NAME] [PERSON_NAME] Posshe for products [P…" at bounding box center [156, 280] width 68 height 17
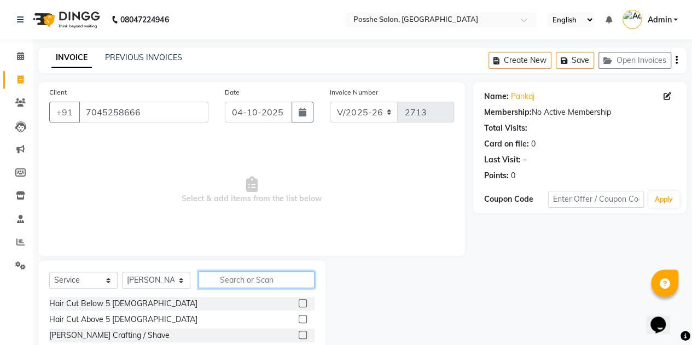
click at [261, 275] on input "text" at bounding box center [256, 279] width 116 height 17
click at [299, 322] on label at bounding box center [303, 319] width 8 height 8
click at [299, 322] on input "checkbox" at bounding box center [302, 319] width 7 height 7
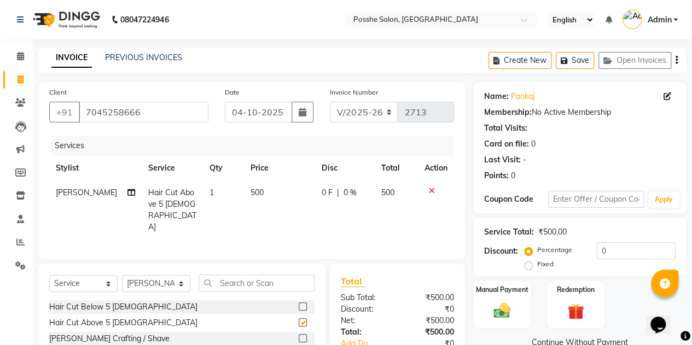
checkbox input "false"
click at [488, 310] on img at bounding box center [502, 311] width 28 height 20
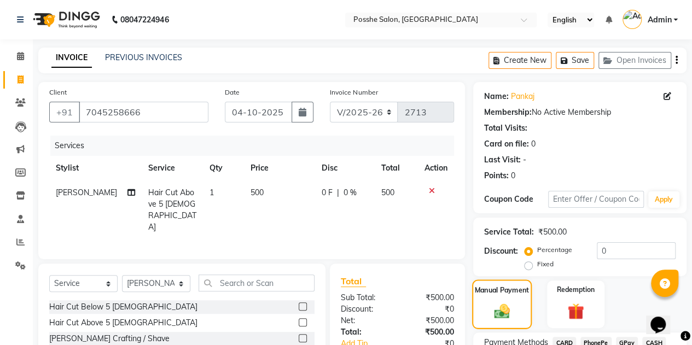
scroll to position [92, 0]
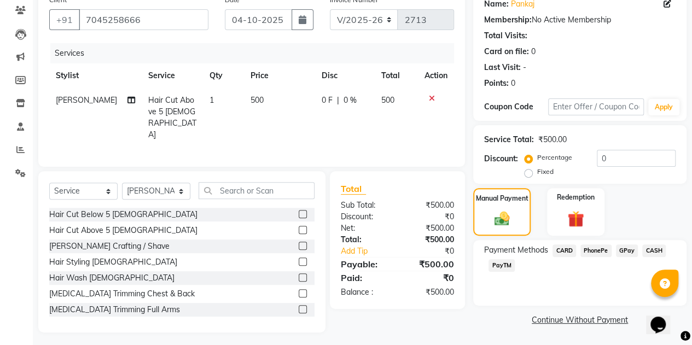
click at [499, 265] on span "PayTM" at bounding box center [501, 265] width 26 height 13
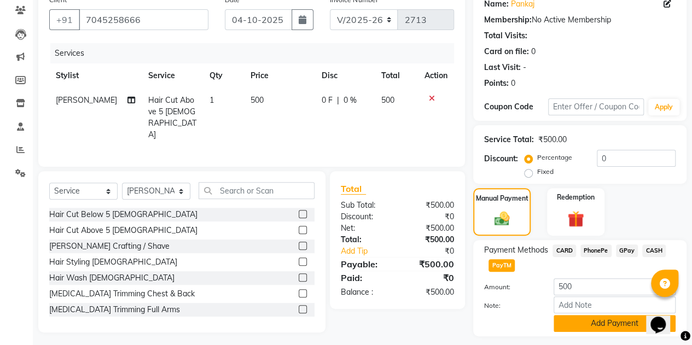
click at [572, 324] on button "Add Payment" at bounding box center [614, 323] width 122 height 17
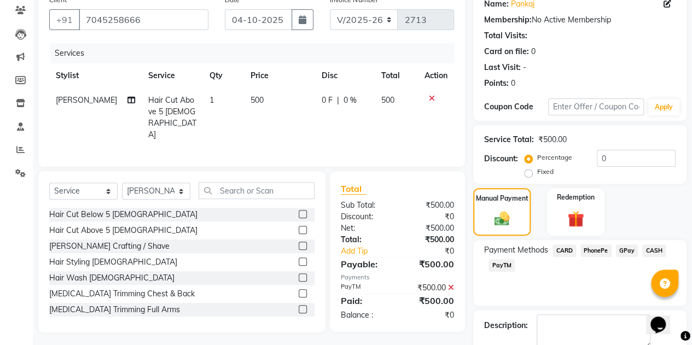
scroll to position [152, 0]
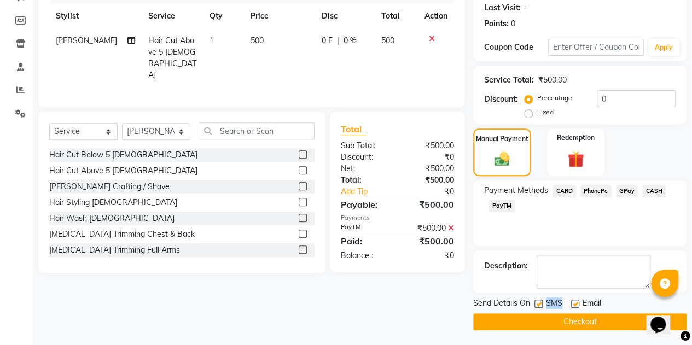
drag, startPoint x: 538, startPoint y: 301, endPoint x: 575, endPoint y: 300, distance: 36.7
click at [575, 300] on div "Send Details On SMS Email" at bounding box center [579, 304] width 213 height 14
click at [575, 300] on label at bounding box center [575, 304] width 8 height 8
click at [575, 301] on input "checkbox" at bounding box center [574, 304] width 7 height 7
checkbox input "false"
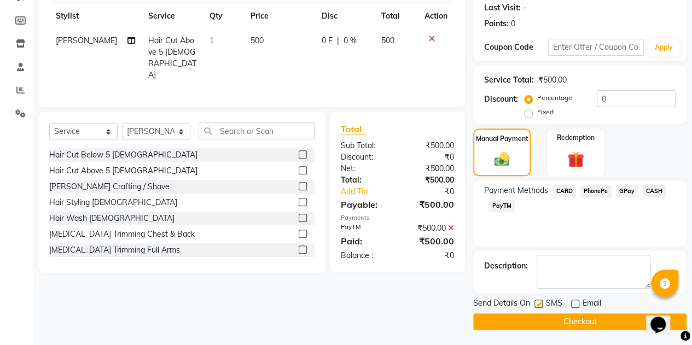
click at [534, 302] on label at bounding box center [538, 304] width 8 height 8
click at [534, 302] on input "checkbox" at bounding box center [537, 304] width 7 height 7
checkbox input "false"
click at [541, 319] on button "Checkout" at bounding box center [579, 321] width 213 height 17
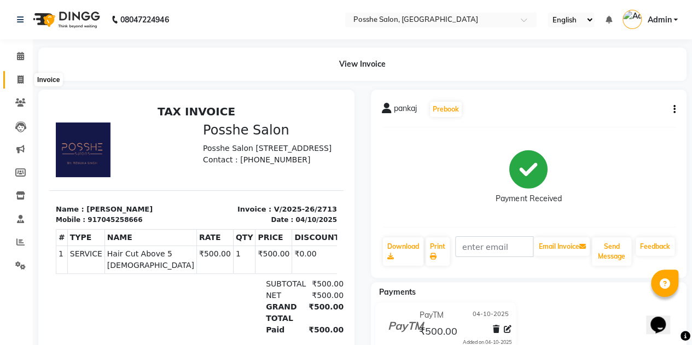
click at [21, 79] on icon at bounding box center [20, 79] width 6 height 8
select select "service"
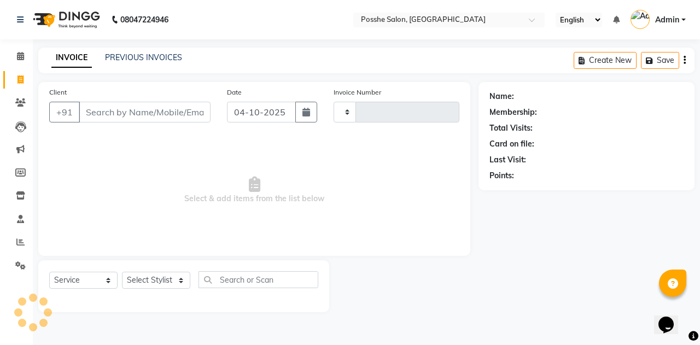
type input "2714"
select select "6052"
click at [115, 59] on link "PREVIOUS INVOICES" at bounding box center [143, 57] width 77 height 10
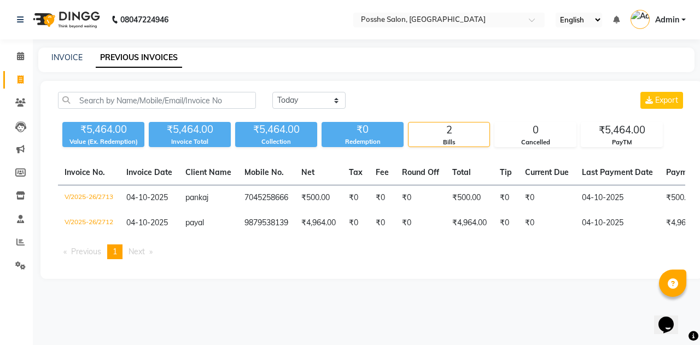
click at [115, 59] on link "PREVIOUS INVOICES" at bounding box center [139, 58] width 86 height 20
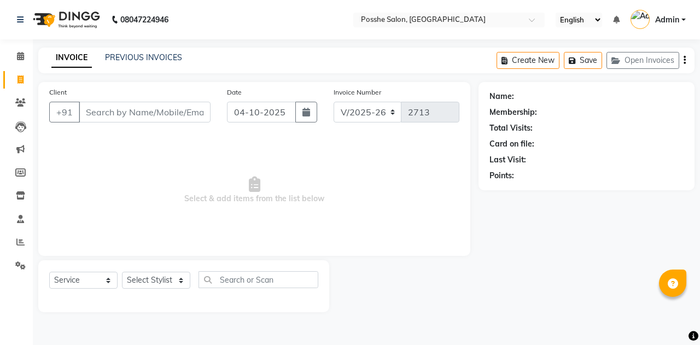
select select "6052"
select select "service"
click at [153, 272] on select "Select Stylist [PERSON_NAME] [PERSON_NAME] [PERSON_NAME] Posshe for products [P…" at bounding box center [156, 280] width 68 height 17
select select "43692"
click at [122, 272] on select "Select Stylist [PERSON_NAME] [PERSON_NAME] [PERSON_NAME] Posshe for products [P…" at bounding box center [156, 280] width 68 height 17
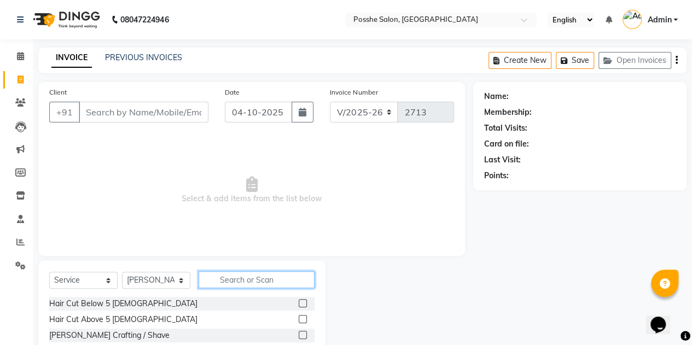
click at [253, 275] on input "text" at bounding box center [256, 279] width 116 height 17
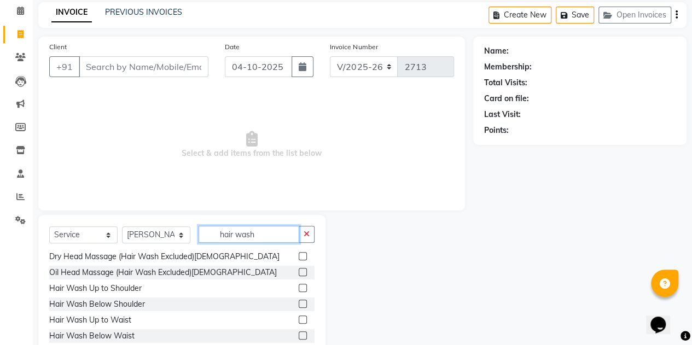
scroll to position [47, 0]
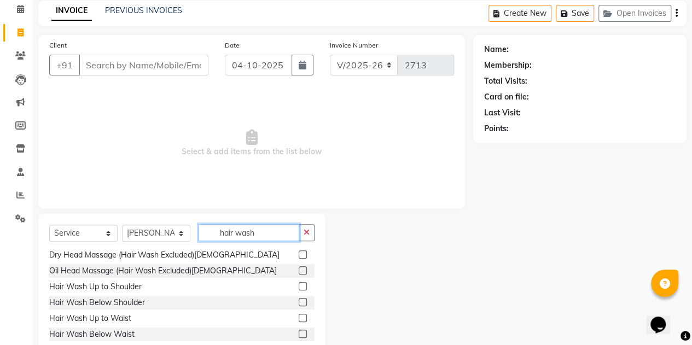
type input "hair wash"
click at [299, 301] on label at bounding box center [303, 302] width 8 height 8
click at [299, 301] on input "checkbox" at bounding box center [302, 302] width 7 height 7
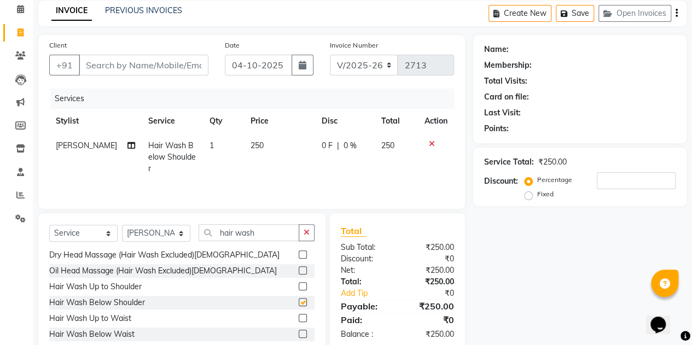
checkbox input "false"
click at [254, 145] on span "250" at bounding box center [256, 146] width 13 height 10
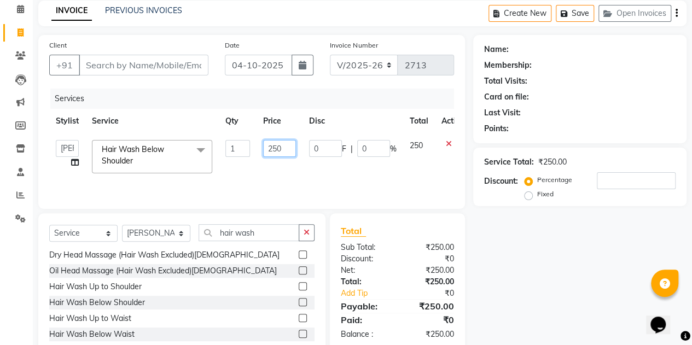
click at [275, 150] on input "250" at bounding box center [279, 148] width 33 height 17
type input "300"
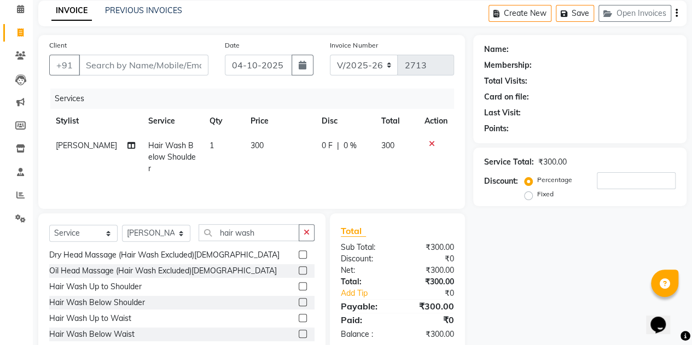
click at [298, 180] on div "Services Stylist Service Qty Price Disc Total Action [PERSON_NAME] Hair Wash Be…" at bounding box center [251, 143] width 405 height 109
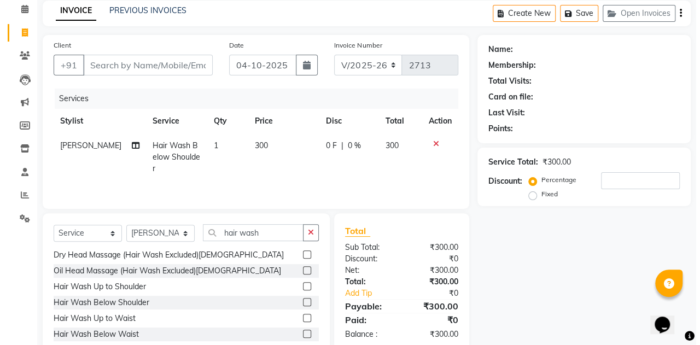
scroll to position [0, 0]
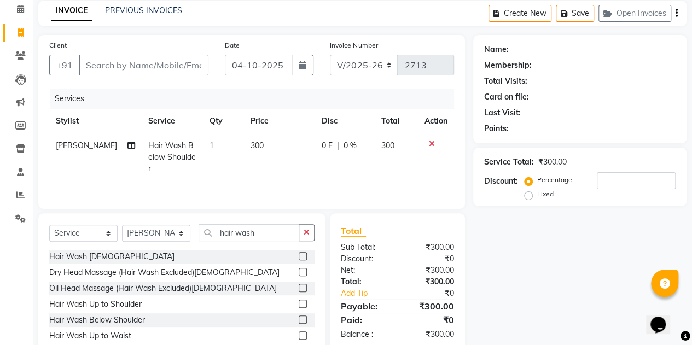
click at [299, 255] on label at bounding box center [303, 256] width 8 height 8
click at [299, 255] on input "checkbox" at bounding box center [302, 256] width 7 height 7
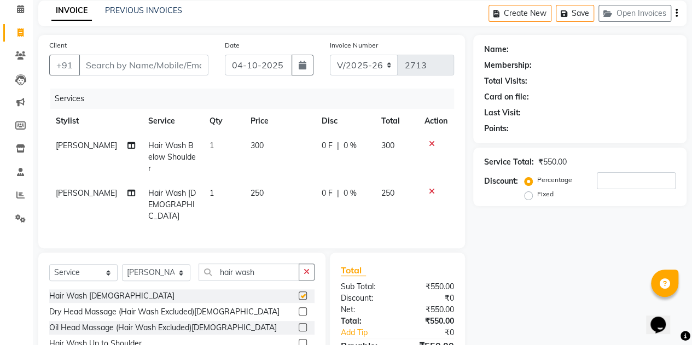
checkbox input "false"
click at [260, 181] on td "250" at bounding box center [279, 205] width 71 height 48
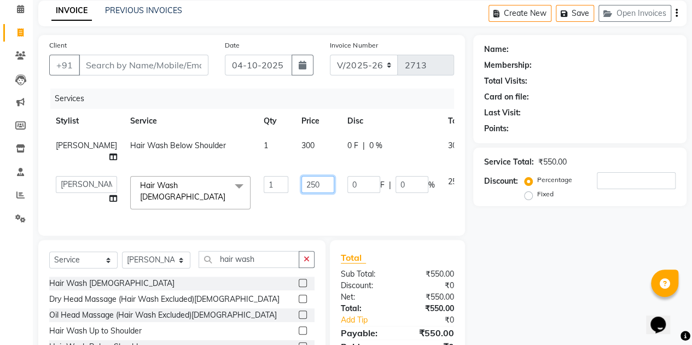
click at [301, 193] on input "250" at bounding box center [317, 184] width 33 height 17
type input "200"
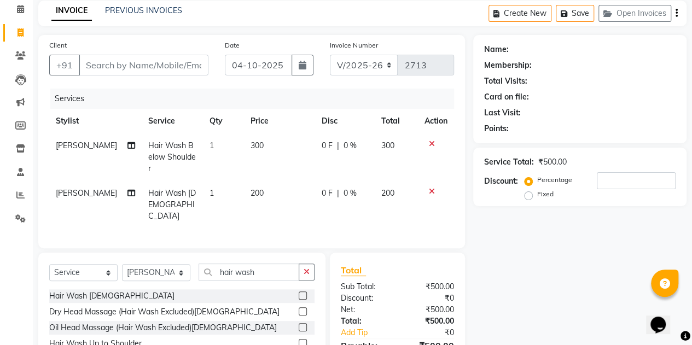
click at [533, 302] on div "Name: Membership: Total Visits: Card on file: Last Visit: Points: Service Total…" at bounding box center [583, 224] width 221 height 379
click at [183, 69] on input "Client" at bounding box center [144, 65] width 130 height 21
click at [153, 71] on input "Client" at bounding box center [144, 65] width 130 height 21
type input "9"
type input "0"
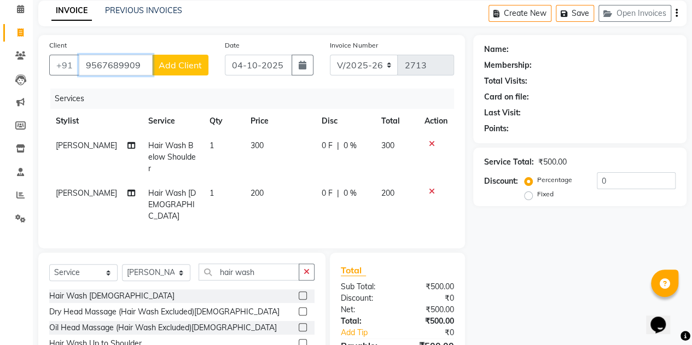
type input "9567689909"
click at [194, 60] on span "Add Client" at bounding box center [180, 65] width 43 height 11
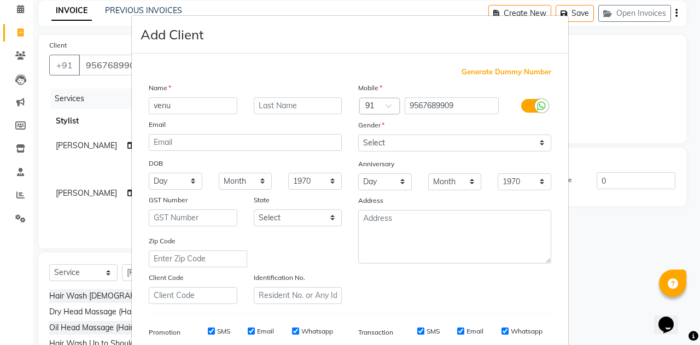
type input "venu"
click at [406, 140] on select "Select [DEMOGRAPHIC_DATA] [DEMOGRAPHIC_DATA] Other Prefer Not To Say" at bounding box center [454, 143] width 193 height 17
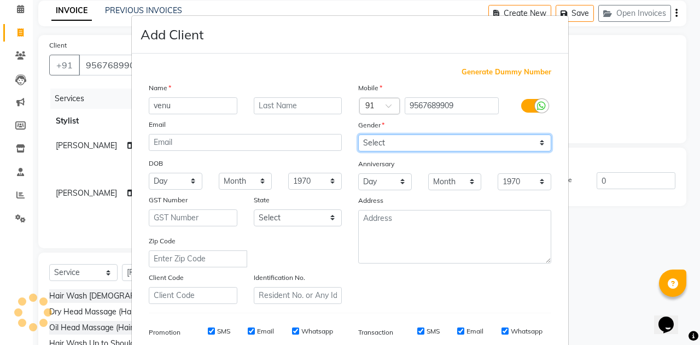
click at [358, 135] on select "Select [DEMOGRAPHIC_DATA] [DEMOGRAPHIC_DATA] Other Prefer Not To Say" at bounding box center [454, 143] width 193 height 17
click at [392, 144] on select "Select [DEMOGRAPHIC_DATA] [DEMOGRAPHIC_DATA] Other Prefer Not To Say" at bounding box center [454, 143] width 193 height 17
select select "[DEMOGRAPHIC_DATA]"
click at [358, 135] on select "Select [DEMOGRAPHIC_DATA] [DEMOGRAPHIC_DATA] Other Prefer Not To Say" at bounding box center [454, 143] width 193 height 17
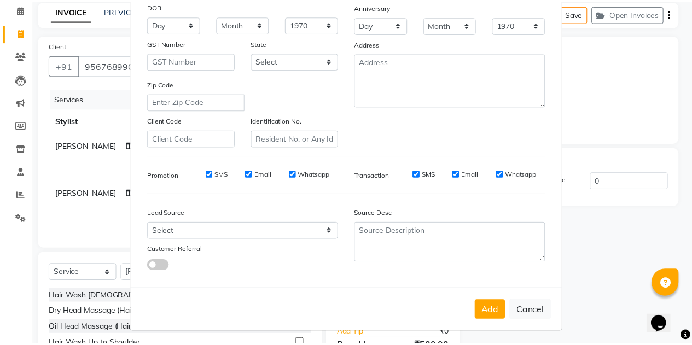
scroll to position [157, 0]
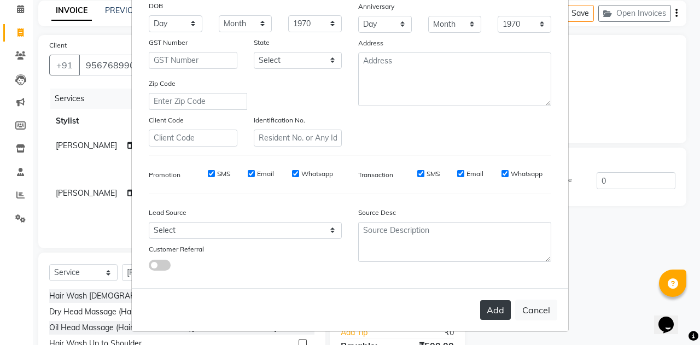
click at [486, 306] on button "Add" at bounding box center [495, 310] width 31 height 20
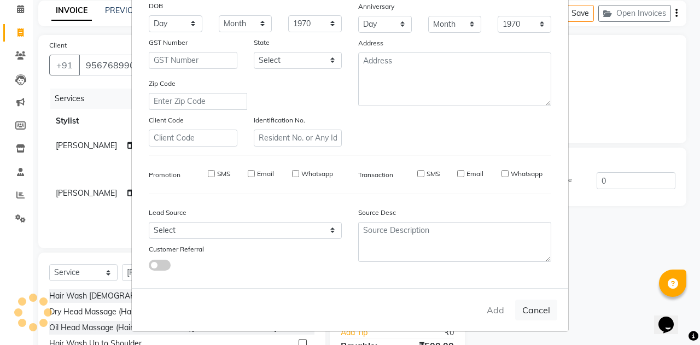
select select
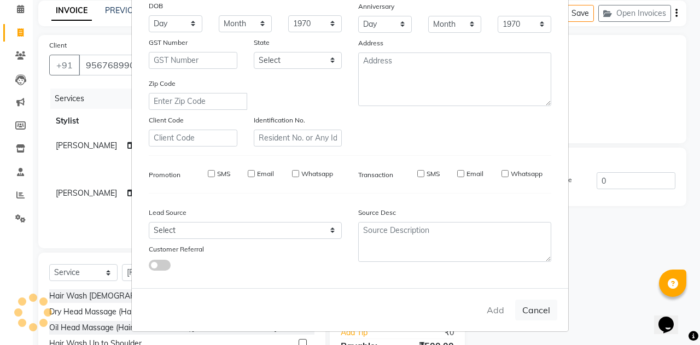
select select
checkbox input "false"
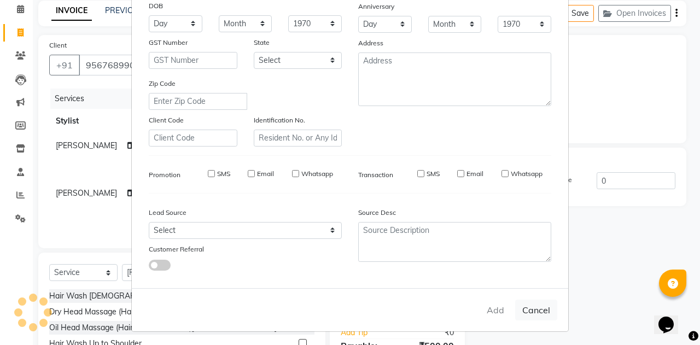
checkbox input "false"
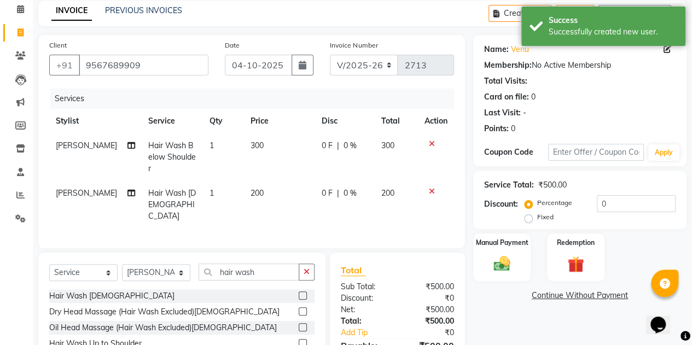
scroll to position [117, 0]
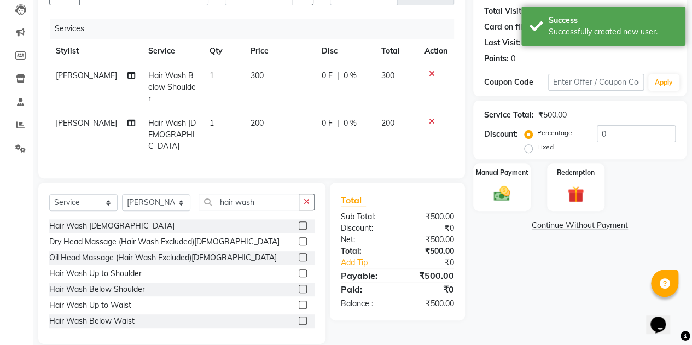
click at [98, 118] on span "[PERSON_NAME]" at bounding box center [86, 123] width 61 height 10
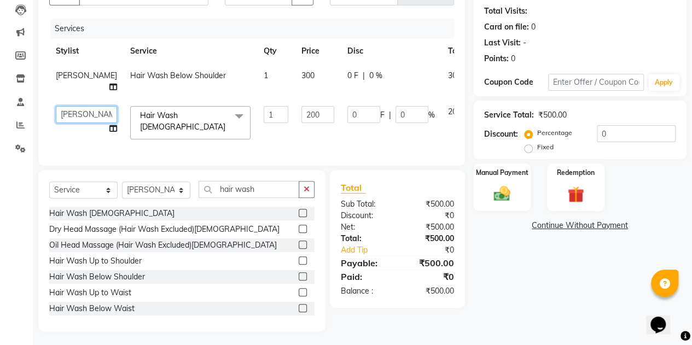
click at [69, 123] on select "[PERSON_NAME] [PERSON_NAME] [PERSON_NAME] Posshe for products [PERSON_NAME] [PE…" at bounding box center [86, 114] width 61 height 17
select select "43697"
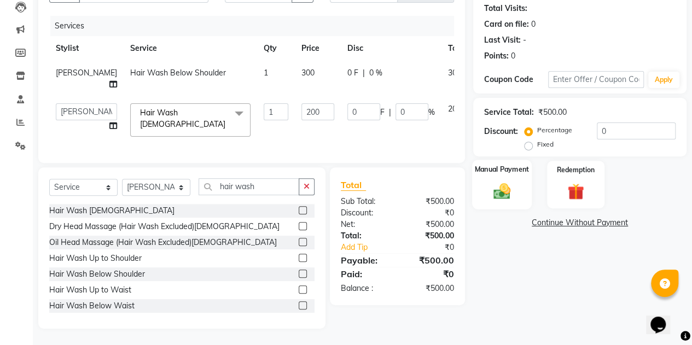
click at [498, 165] on div "Manual Payment" at bounding box center [502, 185] width 60 height 50
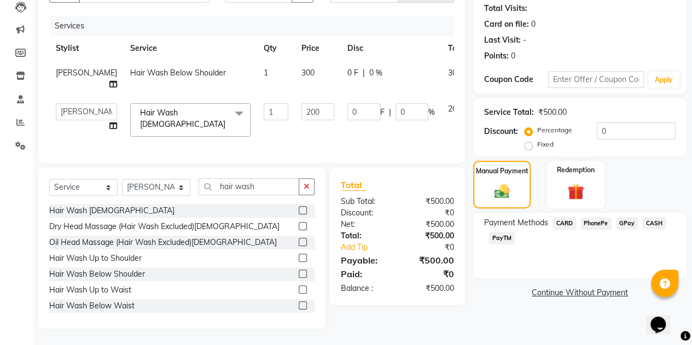
drag, startPoint x: 665, startPoint y: 211, endPoint x: 655, endPoint y: 211, distance: 9.8
click at [655, 217] on div "Payment Methods CARD PhonePe GPay CASH PayTM" at bounding box center [579, 232] width 191 height 30
click at [655, 217] on span "CASH" at bounding box center [654, 223] width 24 height 13
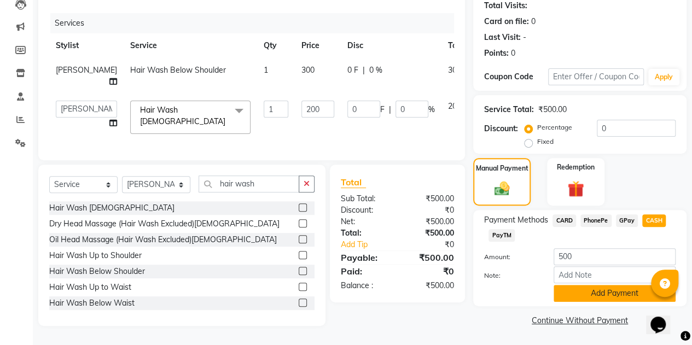
click at [589, 285] on button "Add Payment" at bounding box center [614, 293] width 122 height 17
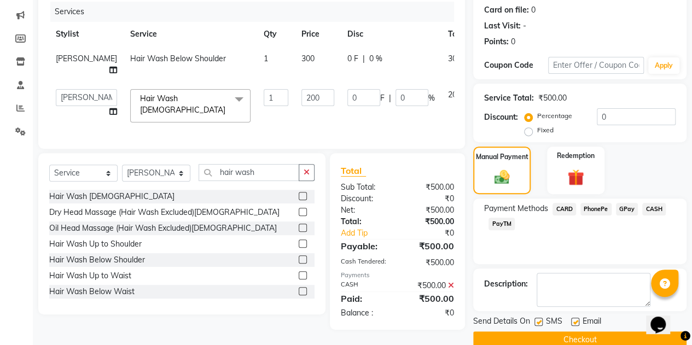
scroll to position [152, 0]
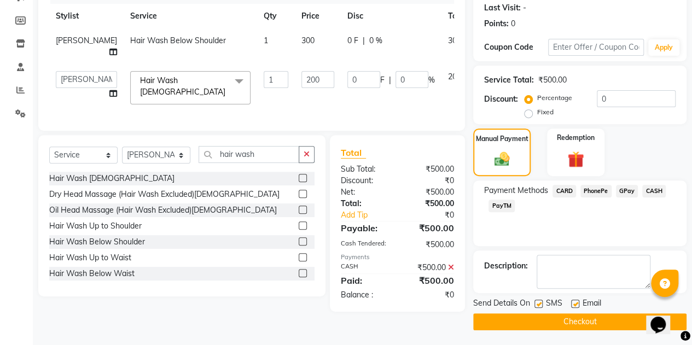
click at [537, 301] on label at bounding box center [538, 304] width 8 height 8
click at [537, 301] on input "checkbox" at bounding box center [537, 304] width 7 height 7
checkbox input "false"
click at [574, 301] on label at bounding box center [575, 304] width 8 height 8
click at [574, 301] on input "checkbox" at bounding box center [574, 304] width 7 height 7
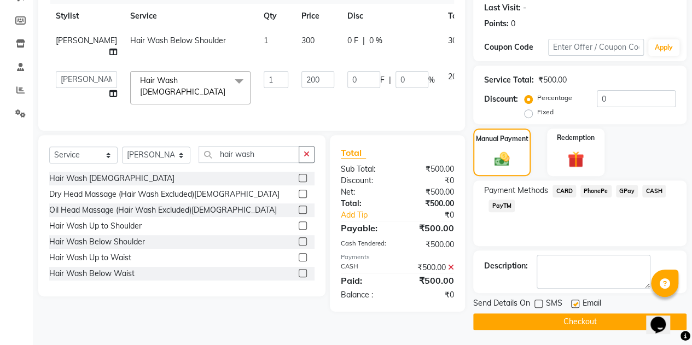
checkbox input "false"
click at [568, 317] on button "Checkout" at bounding box center [579, 321] width 213 height 17
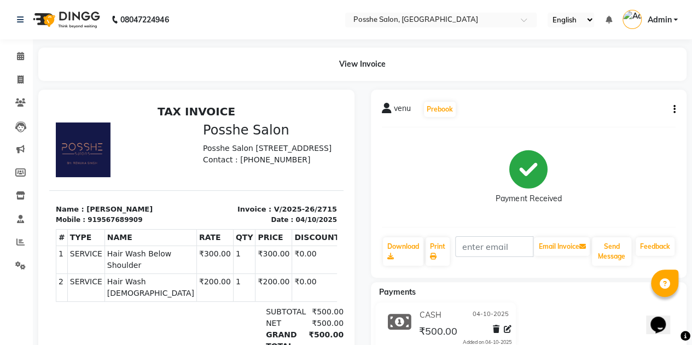
click at [433, 174] on div "Payment Received" at bounding box center [529, 177] width 294 height 82
click at [22, 80] on icon at bounding box center [20, 79] width 6 height 8
select select "6052"
select select "service"
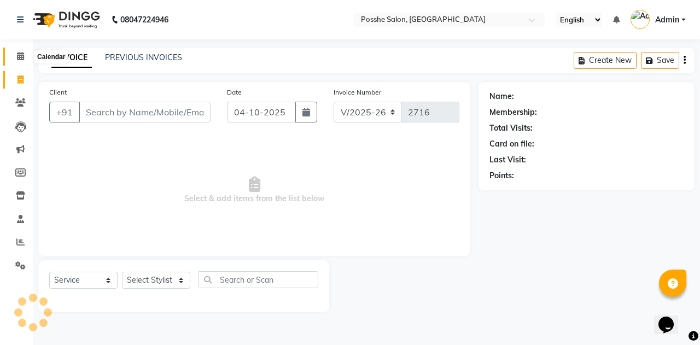
click at [20, 56] on icon at bounding box center [20, 56] width 7 height 8
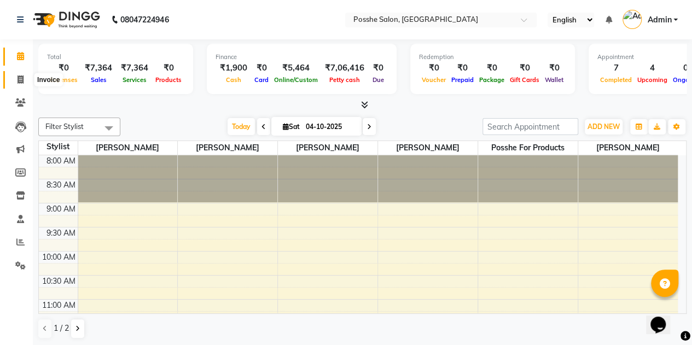
click at [19, 81] on icon at bounding box center [20, 79] width 6 height 8
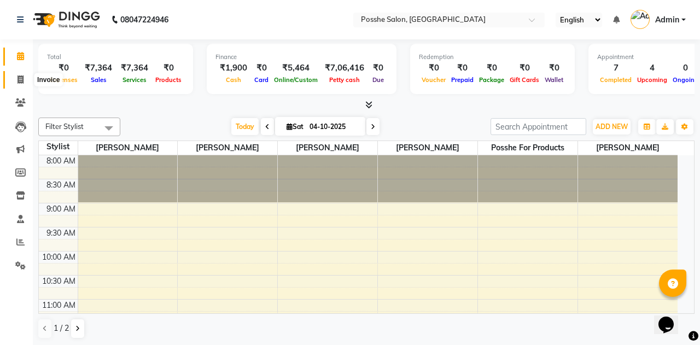
select select "service"
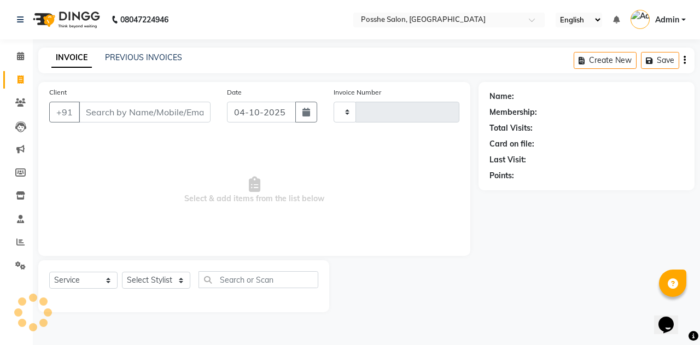
type input "2716"
select select "6052"
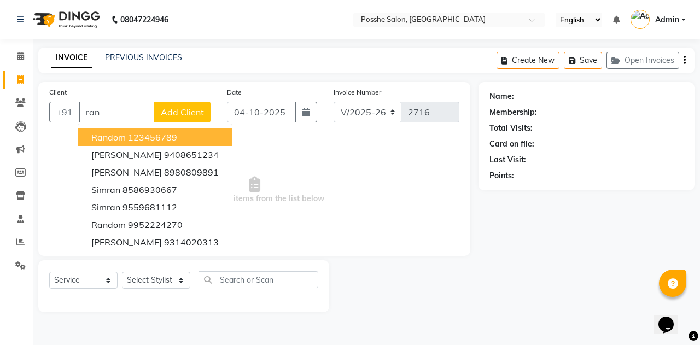
click at [136, 139] on ngb-highlight "123456789" at bounding box center [152, 137] width 49 height 11
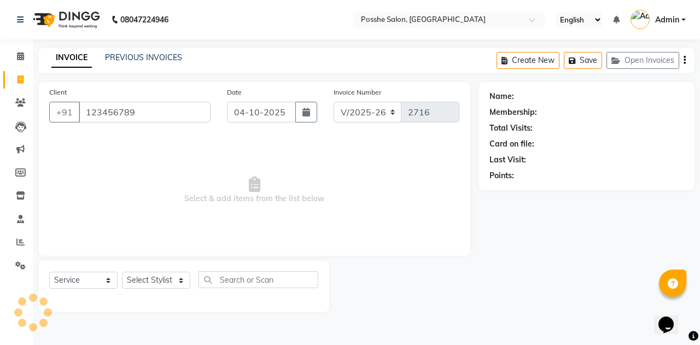
type input "123456789"
click at [159, 275] on select "Select Stylist [PERSON_NAME] [PERSON_NAME] [PERSON_NAME] Posshe for products [P…" at bounding box center [156, 280] width 68 height 17
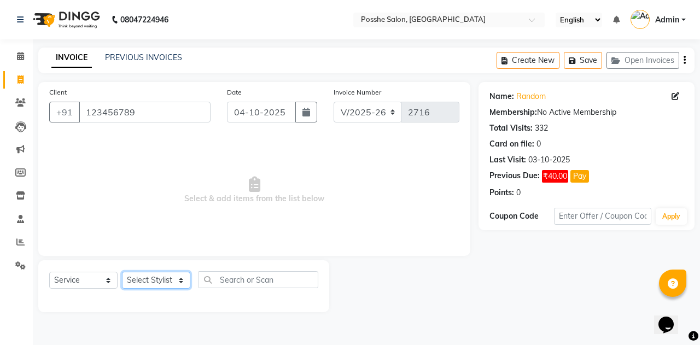
select select "43692"
click at [122, 272] on select "Select Stylist [PERSON_NAME] [PERSON_NAME] [PERSON_NAME] Posshe for products [P…" at bounding box center [156, 280] width 68 height 17
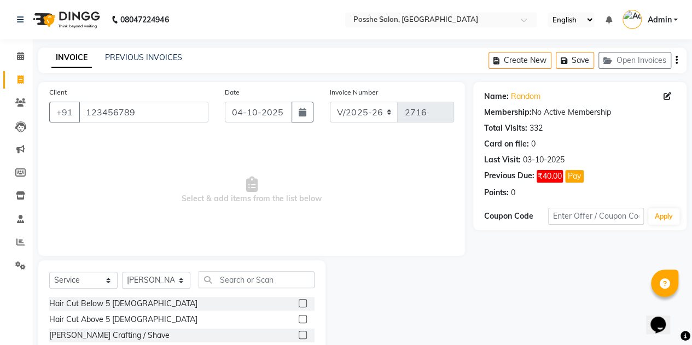
click at [299, 317] on label at bounding box center [303, 319] width 8 height 8
click at [299, 317] on input "checkbox" at bounding box center [302, 319] width 7 height 7
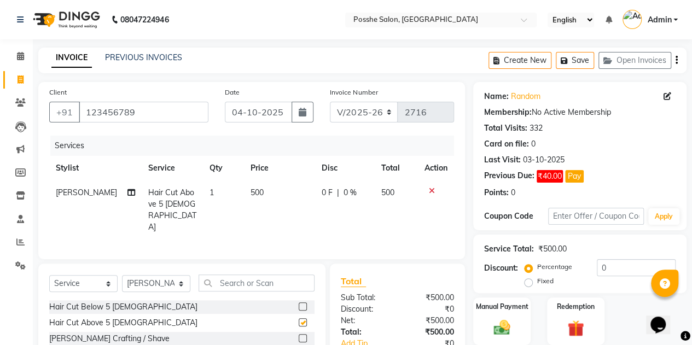
checkbox input "false"
click at [250, 195] on span "500" at bounding box center [256, 193] width 13 height 10
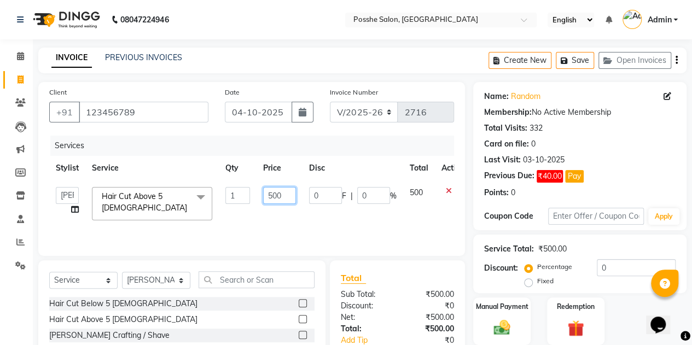
click at [275, 201] on input "500" at bounding box center [279, 195] width 33 height 17
type input "1300"
click at [324, 221] on div "Services Stylist Service Qty Price Disc Total Action [PERSON_NAME] [PERSON_NAME…" at bounding box center [251, 190] width 405 height 109
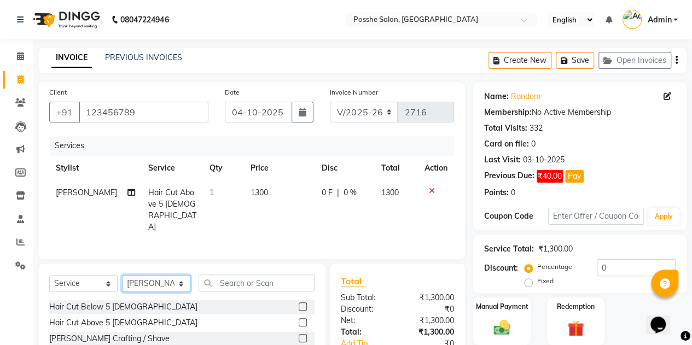
click at [170, 285] on select "Select Stylist [PERSON_NAME] [PERSON_NAME] [PERSON_NAME] Posshe for products [P…" at bounding box center [156, 283] width 68 height 17
select select "43693"
click at [122, 275] on select "Select Stylist [PERSON_NAME] [PERSON_NAME] [PERSON_NAME] Posshe for products [P…" at bounding box center [156, 283] width 68 height 17
click at [299, 318] on label at bounding box center [303, 322] width 8 height 8
click at [299, 319] on input "checkbox" at bounding box center [302, 322] width 7 height 7
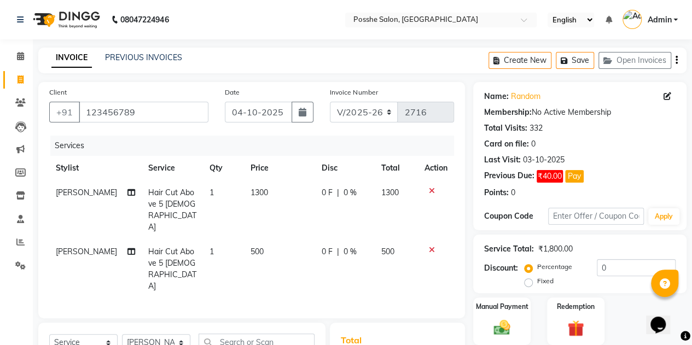
checkbox input "false"
click at [248, 240] on td "500" at bounding box center [279, 269] width 71 height 59
select select "43693"
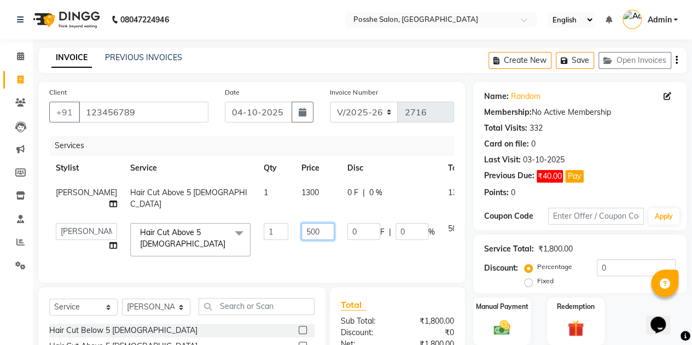
click at [301, 240] on input "500" at bounding box center [317, 231] width 33 height 17
type input "400"
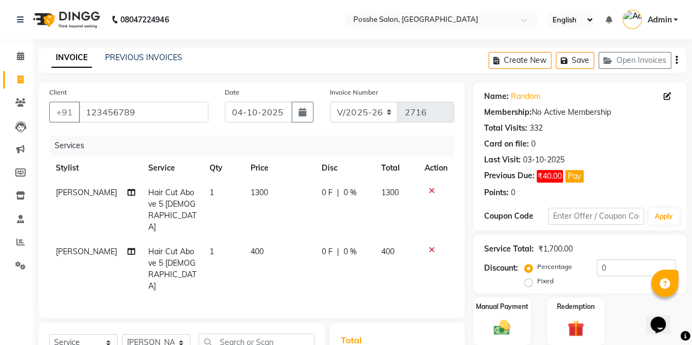
click at [301, 267] on div "Services Stylist Service Qty Price Disc Total Action [PERSON_NAME] Hair Cut Abo…" at bounding box center [251, 222] width 405 height 172
click at [91, 334] on select "Select Service Product Membership Package Voucher Prepaid Gift Card" at bounding box center [83, 342] width 68 height 17
select select "product"
click at [49, 334] on select "Select Service Product Membership Package Voucher Prepaid Gift Card" at bounding box center [83, 342] width 68 height 17
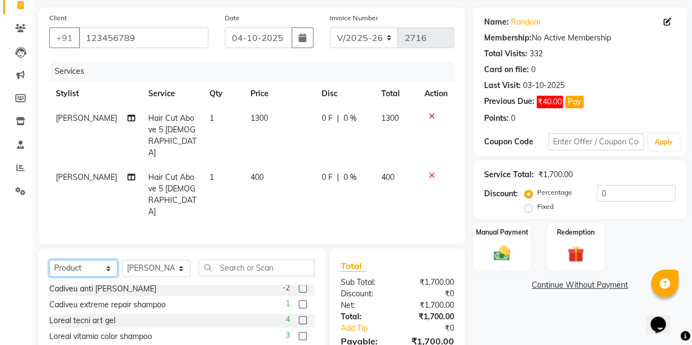
scroll to position [161, 0]
click at [299, 316] on label at bounding box center [303, 320] width 8 height 8
click at [299, 317] on input "checkbox" at bounding box center [302, 320] width 7 height 7
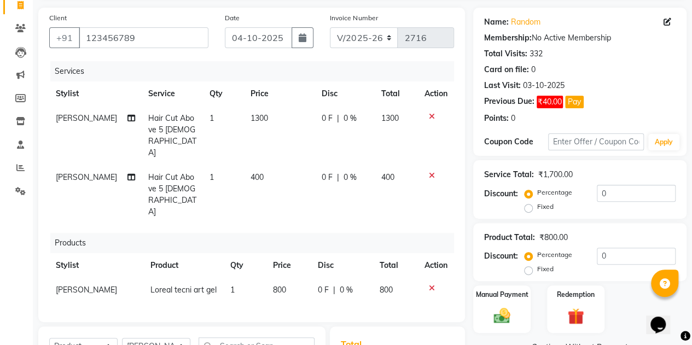
checkbox input "false"
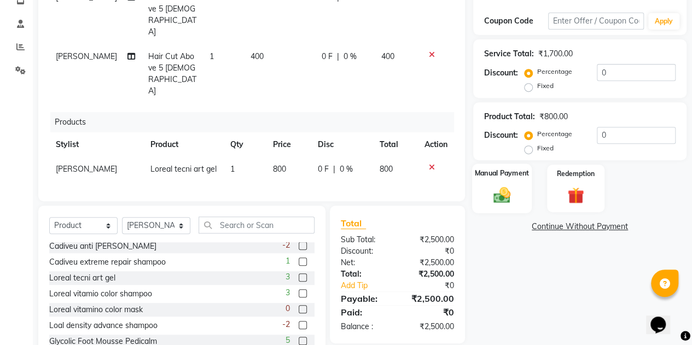
click at [527, 198] on div "Manual Payment" at bounding box center [502, 189] width 60 height 50
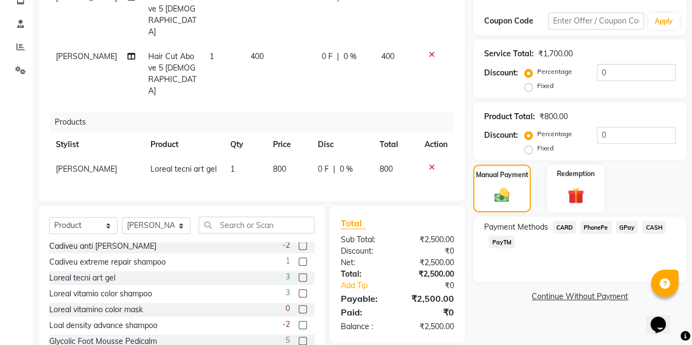
click at [505, 242] on span "PayTM" at bounding box center [501, 242] width 26 height 13
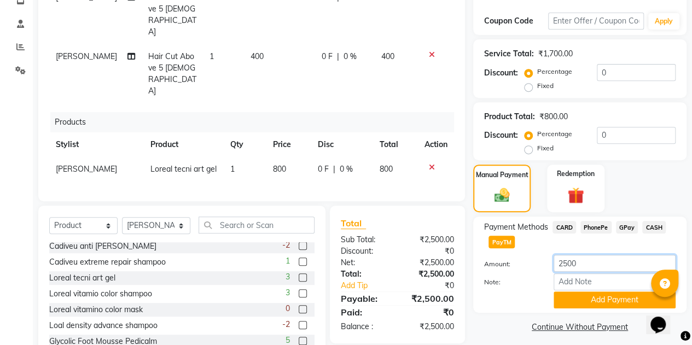
click at [579, 264] on input "2500" at bounding box center [614, 263] width 122 height 17
type input "2"
type input "18"
type input "1800"
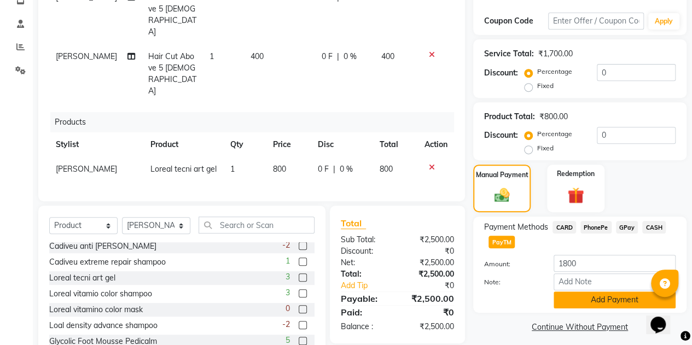
click at [587, 304] on button "Add Payment" at bounding box center [614, 299] width 122 height 17
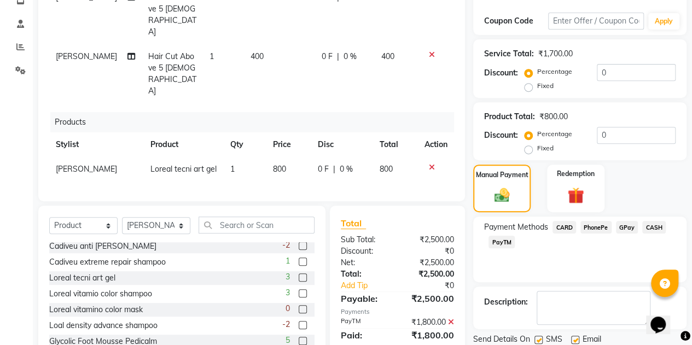
click at [649, 230] on span "CASH" at bounding box center [654, 227] width 24 height 13
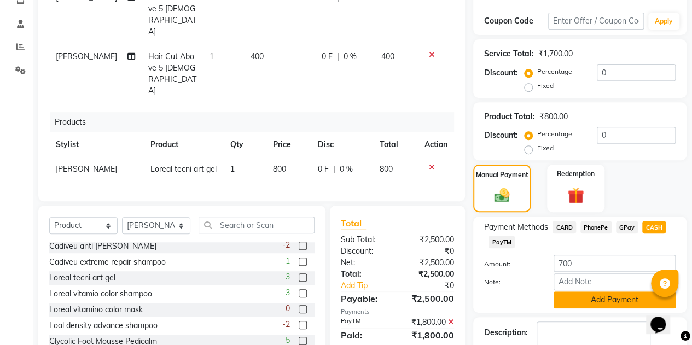
click at [600, 301] on button "Add Payment" at bounding box center [614, 299] width 122 height 17
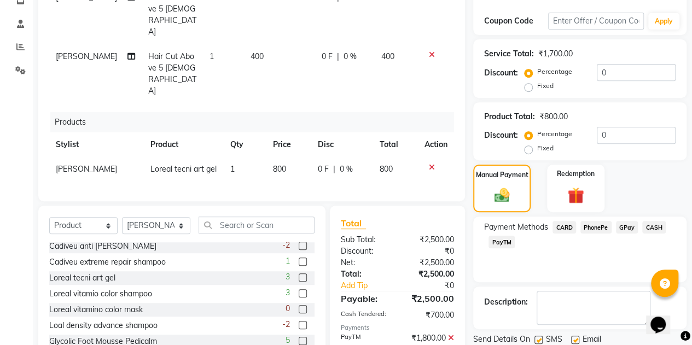
scroll to position [232, 0]
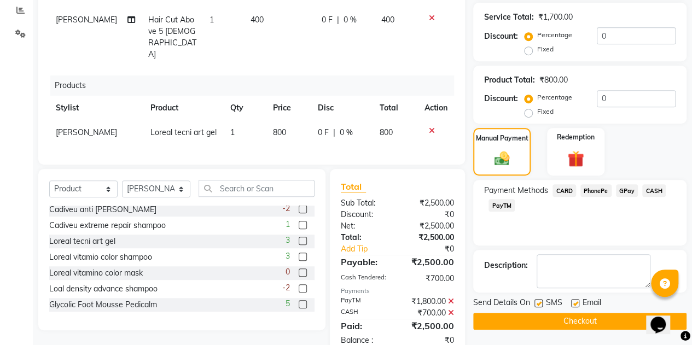
click at [571, 304] on label at bounding box center [575, 303] width 8 height 8
click at [571, 304] on input "checkbox" at bounding box center [574, 303] width 7 height 7
checkbox input "false"
click at [538, 303] on label at bounding box center [538, 303] width 8 height 8
click at [538, 303] on input "checkbox" at bounding box center [537, 303] width 7 height 7
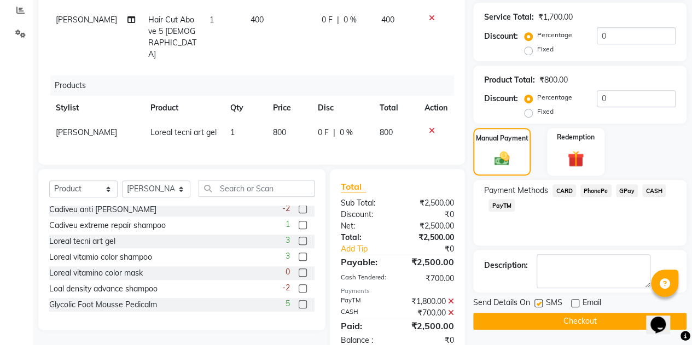
checkbox input "false"
click at [542, 323] on button "Checkout" at bounding box center [579, 321] width 213 height 17
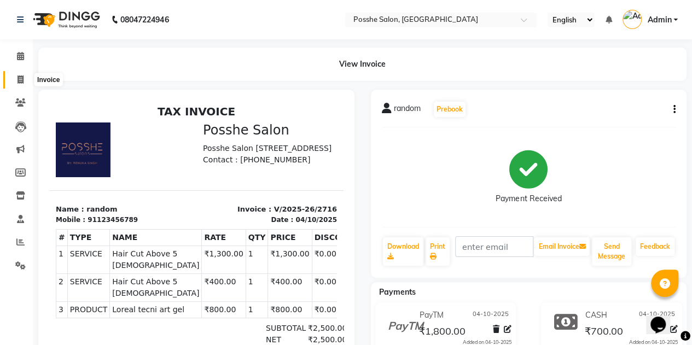
click at [22, 78] on icon at bounding box center [20, 79] width 6 height 8
select select "service"
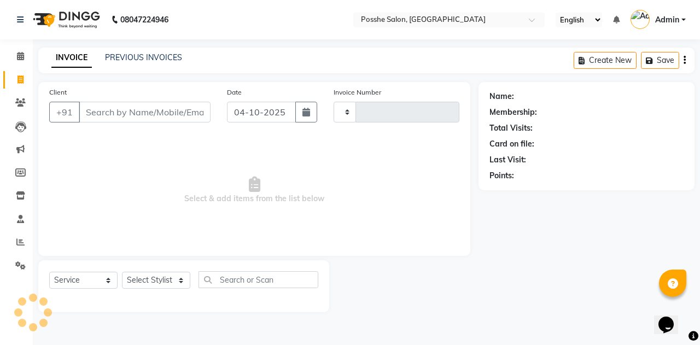
type input "2717"
select select "6052"
click at [23, 53] on icon at bounding box center [20, 56] width 7 height 8
